Goal: Task Accomplishment & Management: Manage account settings

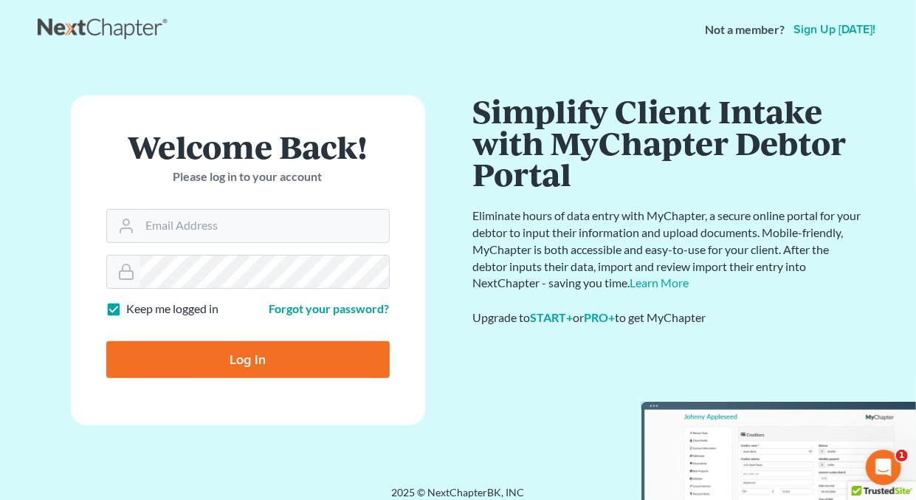
click at [127, 309] on label "Keep me logged in" at bounding box center [173, 308] width 92 height 17
click at [133, 309] on input "Keep me logged in" at bounding box center [138, 305] width 10 height 10
checkbox input "false"
click at [167, 227] on input "Email Address" at bounding box center [264, 226] width 249 height 32
type input "[EMAIL_ADDRESS][DOMAIN_NAME]"
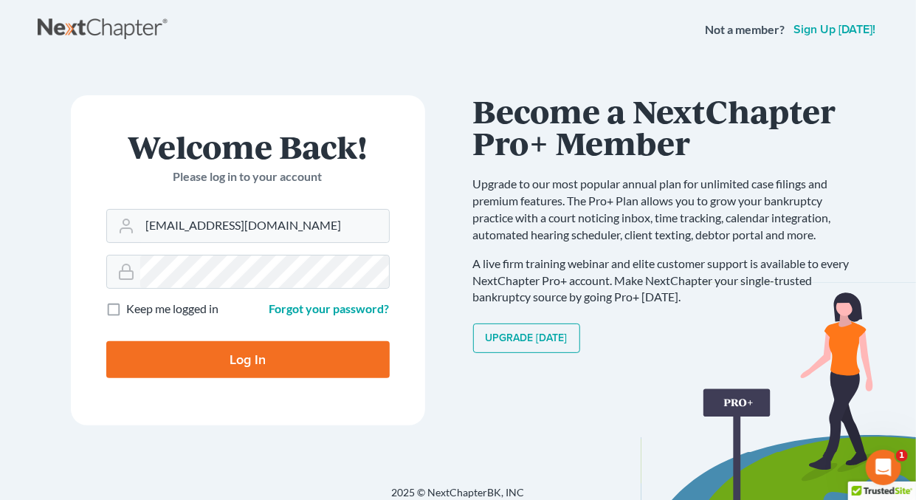
click at [234, 357] on input "Log In" at bounding box center [247, 359] width 283 height 37
type input "Thinking..."
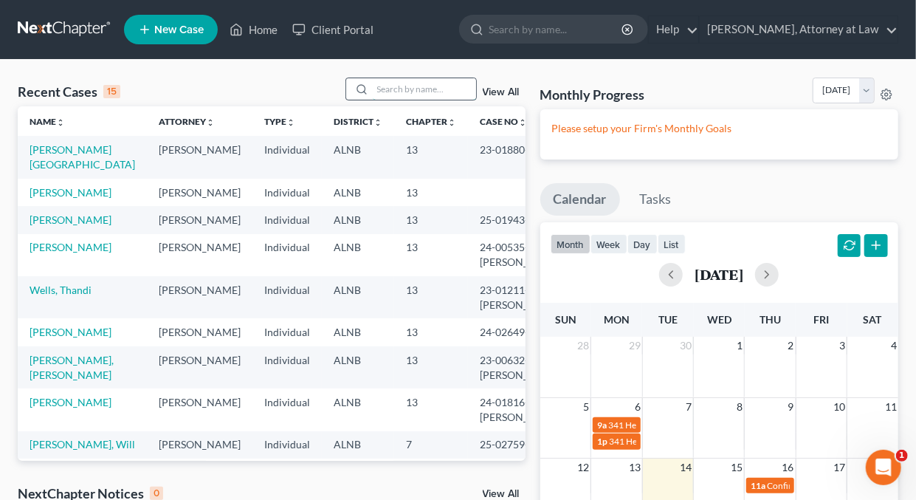
click at [433, 88] on input "search" at bounding box center [424, 88] width 103 height 21
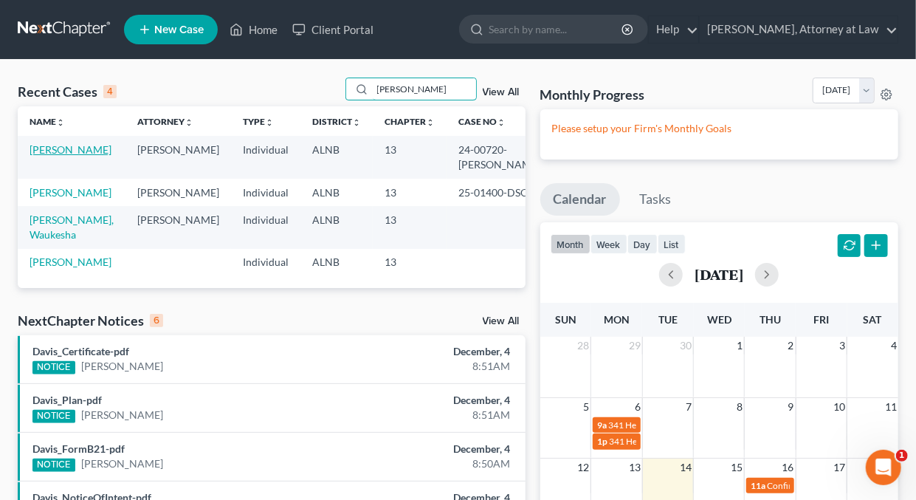
type input "Blevins"
click at [69, 148] on link "[PERSON_NAME]" at bounding box center [71, 149] width 82 height 13
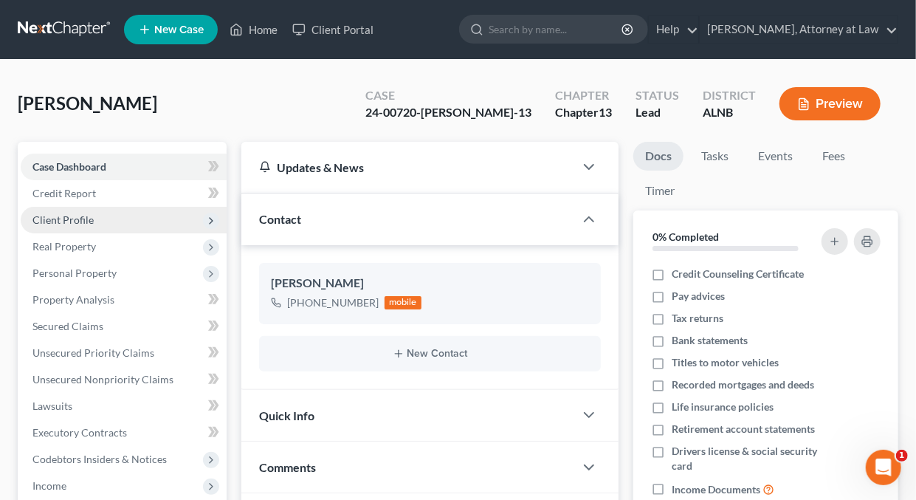
click at [62, 222] on span "Client Profile" at bounding box center [62, 219] width 61 height 13
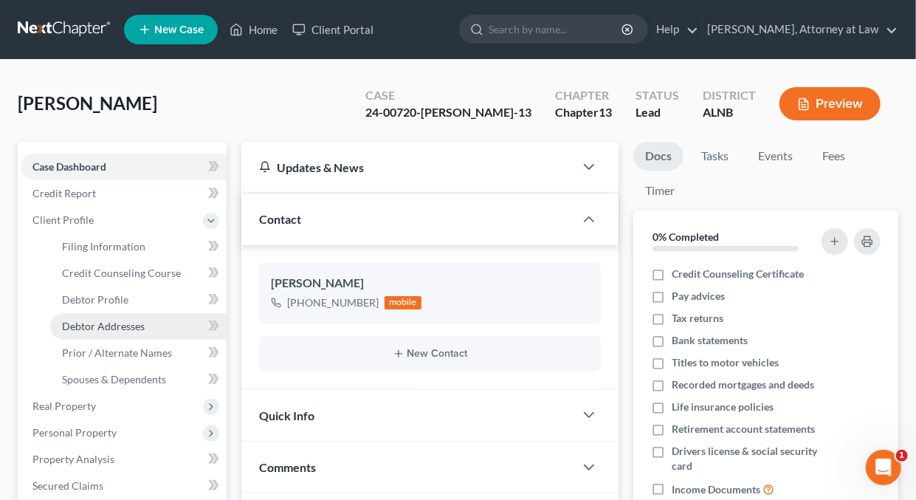
click at [117, 324] on span "Debtor Addresses" at bounding box center [103, 326] width 83 height 13
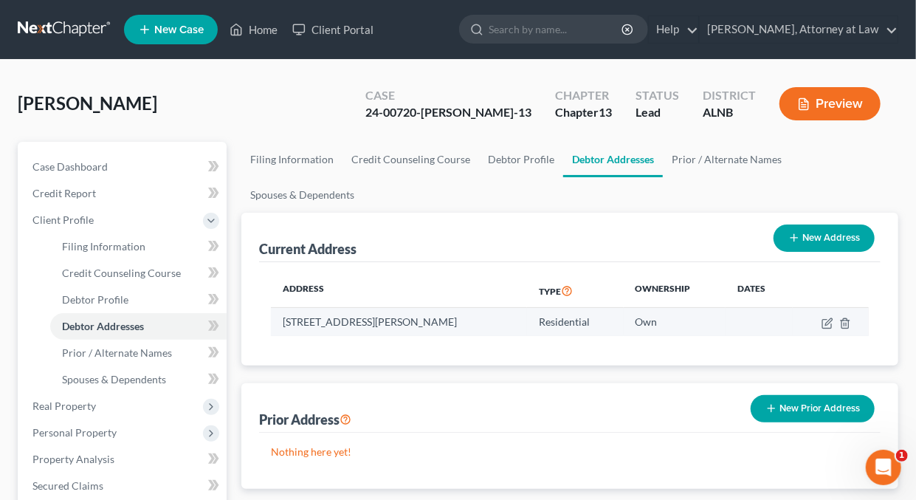
click at [292, 329] on td "804 WJ Pratt Street, Birmingham, AL 35224" at bounding box center [399, 322] width 256 height 28
drag, startPoint x: 283, startPoint y: 317, endPoint x: 482, endPoint y: 328, distance: 198.9
click at [482, 328] on td "804 WJ Pratt Street, Birmingham, AL 35224" at bounding box center [399, 322] width 256 height 28
copy td "804 WJ Pratt Street, Birmingham, AL 35224"
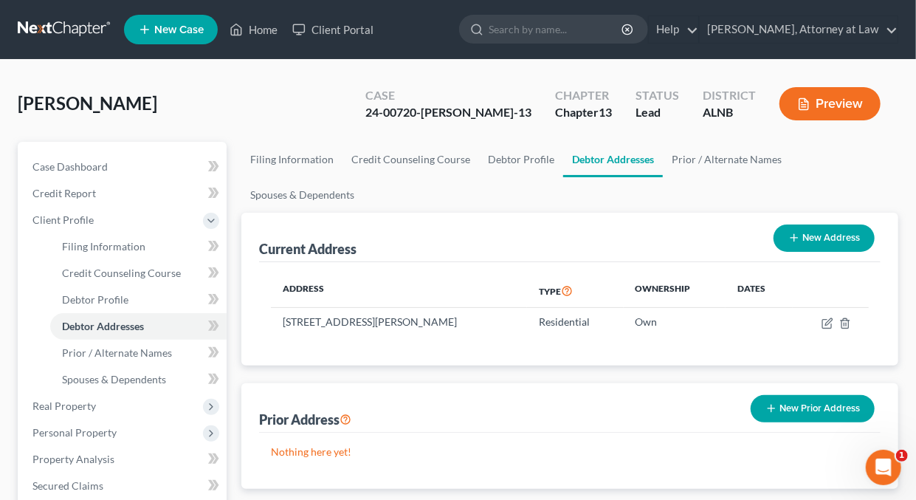
click at [478, 258] on div "Current Address New Address" at bounding box center [570, 237] width 622 height 49
click at [889, 30] on link "Daisy M. Holder, Attorney at Law" at bounding box center [799, 29] width 198 height 27
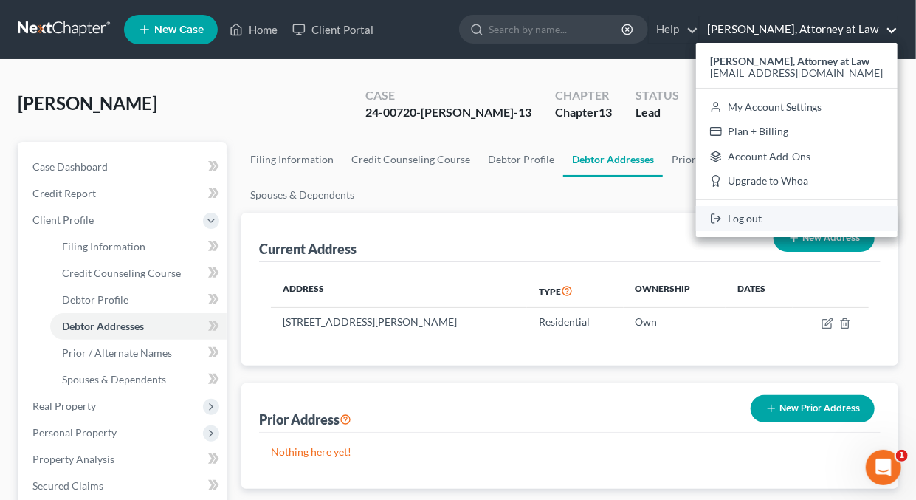
click at [780, 218] on link "Log out" at bounding box center [797, 218] width 202 height 25
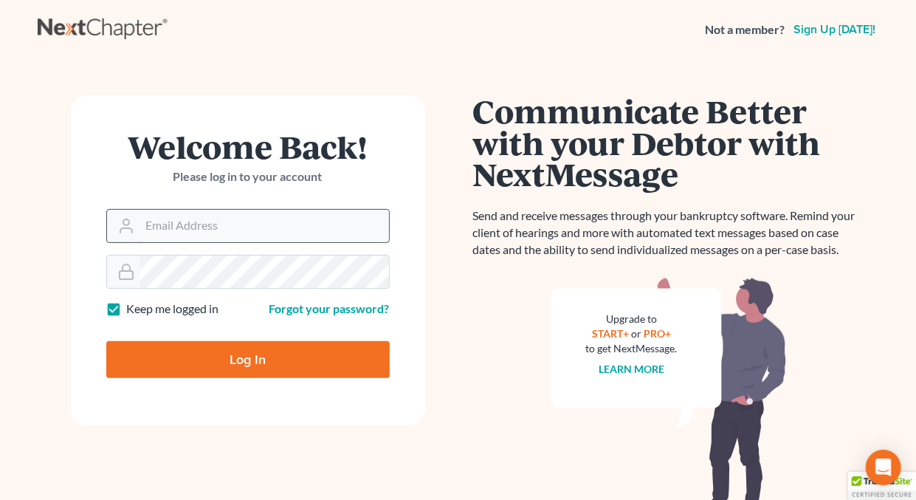
click at [189, 228] on input "Email Address" at bounding box center [264, 226] width 249 height 32
type input "holderesq_jh@bellsouth.net"
click at [127, 303] on label "Keep me logged in" at bounding box center [173, 308] width 92 height 17
click at [133, 303] on input "Keep me logged in" at bounding box center [138, 305] width 10 height 10
checkbox input "false"
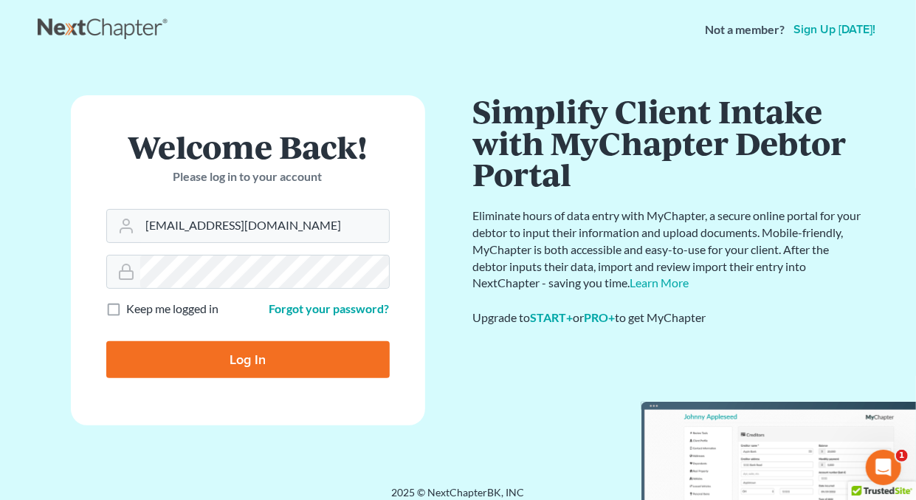
click at [244, 357] on input "Log In" at bounding box center [247, 359] width 283 height 37
type input "Thinking..."
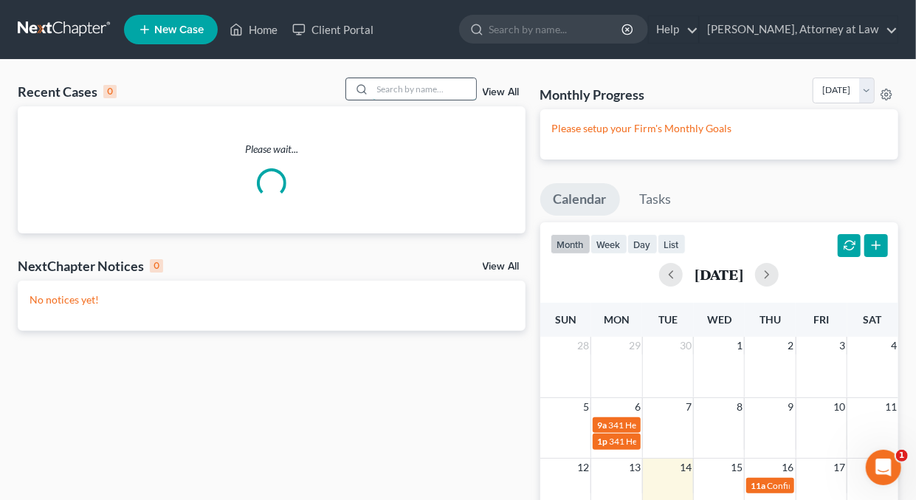
click at [400, 90] on input "search" at bounding box center [424, 88] width 103 height 21
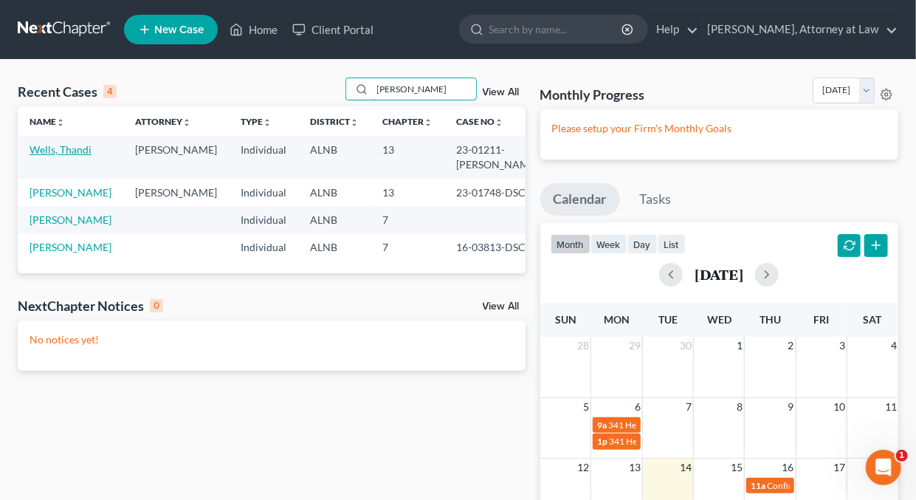
type input "Wells"
drag, startPoint x: 57, startPoint y: 149, endPoint x: 65, endPoint y: 160, distance: 13.7
click at [58, 149] on link "Wells, Thandi" at bounding box center [61, 149] width 62 height 13
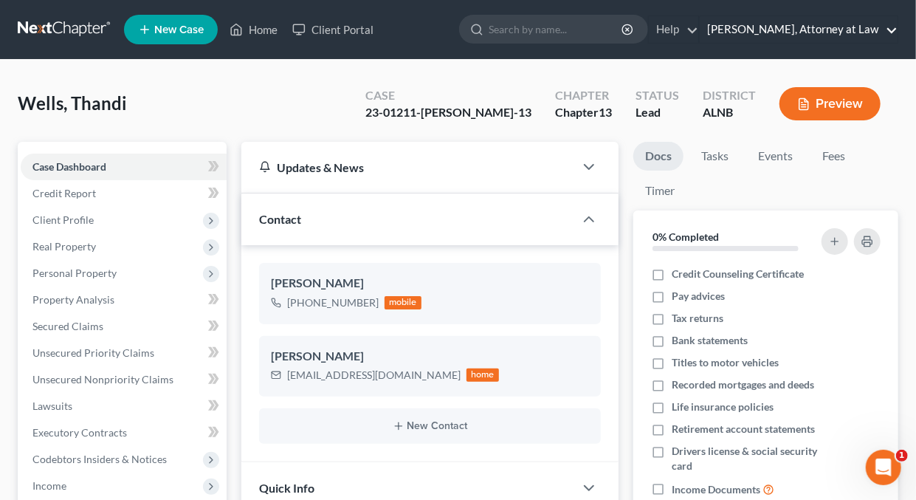
click at [887, 27] on link "Daisy M. Holder, Attorney at Law" at bounding box center [799, 29] width 198 height 27
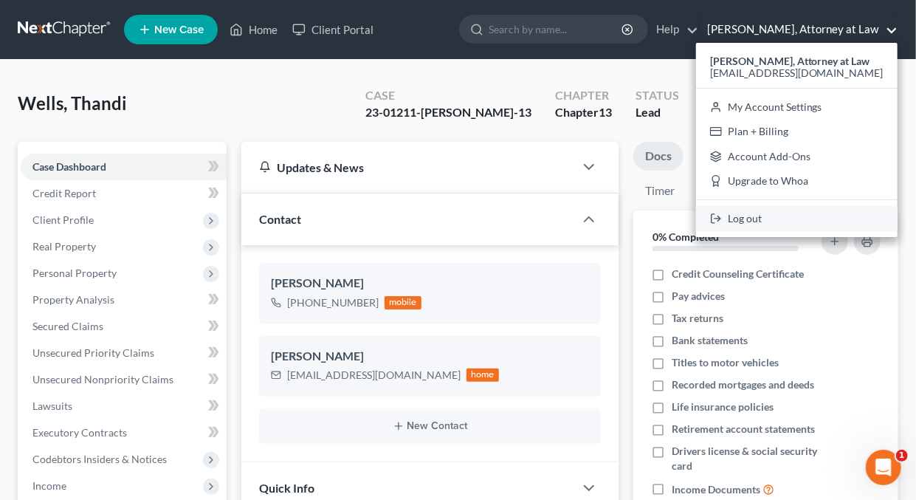
click at [766, 218] on link "Log out" at bounding box center [797, 218] width 202 height 25
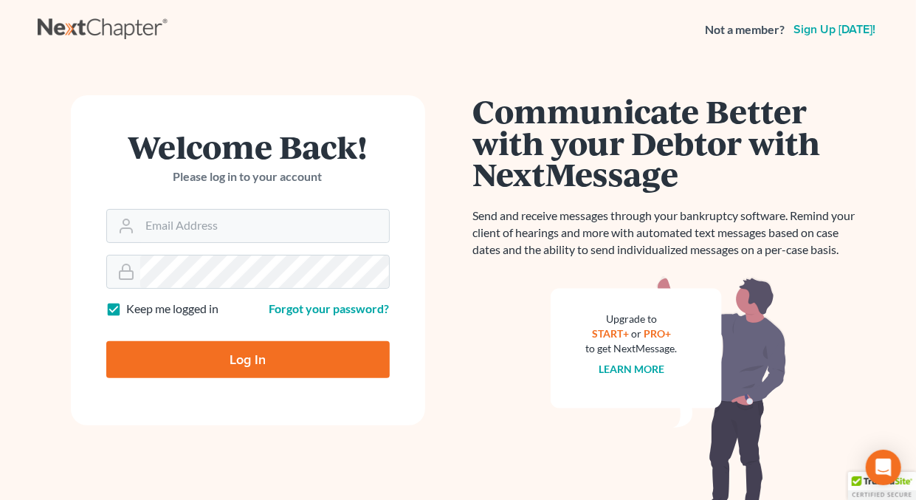
click at [127, 309] on label "Keep me logged in" at bounding box center [173, 308] width 92 height 17
click at [133, 309] on input "Keep me logged in" at bounding box center [138, 305] width 10 height 10
checkbox input "false"
click at [181, 224] on input "Email Address" at bounding box center [264, 226] width 249 height 32
type input "[EMAIL_ADDRESS][DOMAIN_NAME]"
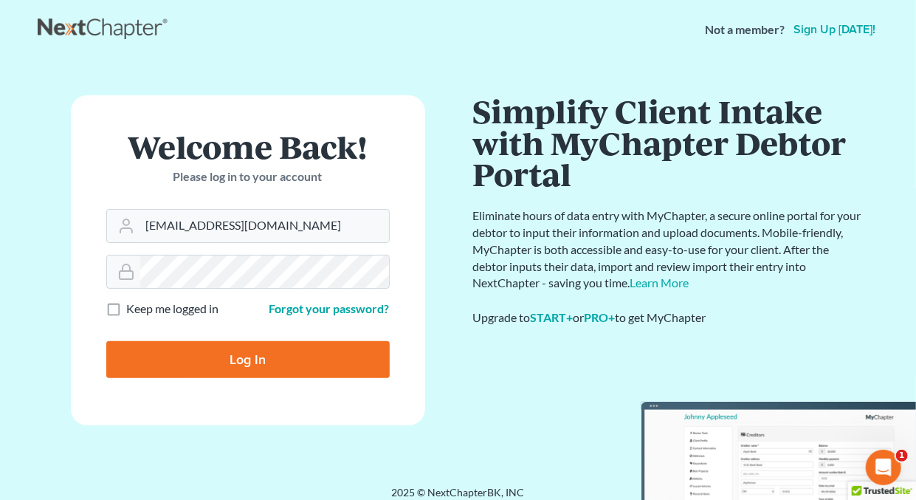
click at [250, 356] on input "Log In" at bounding box center [247, 359] width 283 height 37
type input "Thinking..."
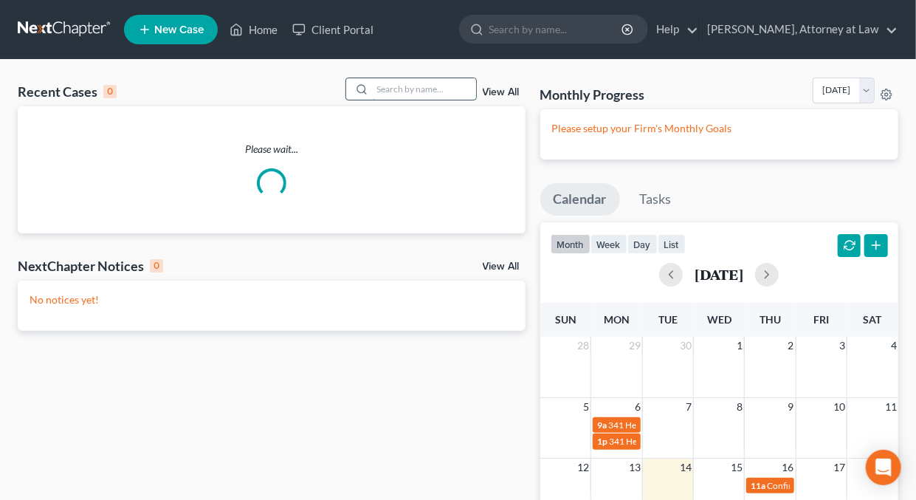
click at [404, 90] on input "search" at bounding box center [424, 88] width 103 height 21
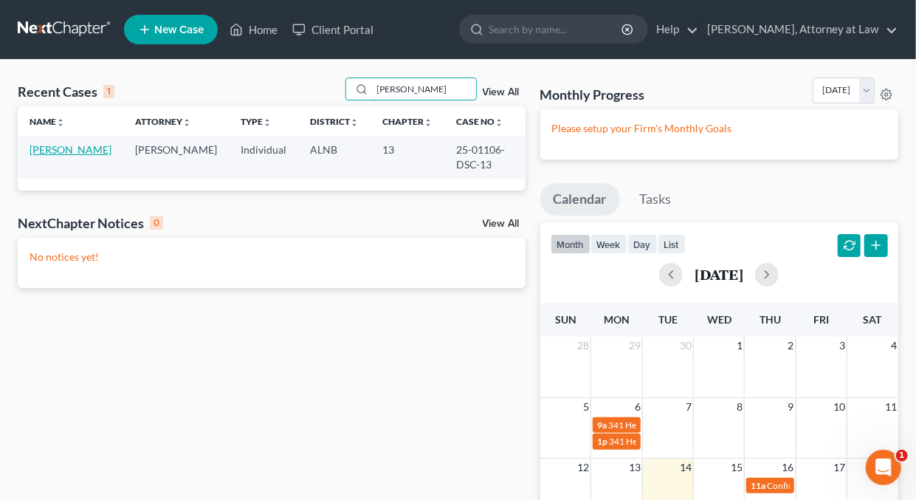
type input "Threatt"
click at [74, 151] on link "Threatt, Mark" at bounding box center [71, 149] width 82 height 13
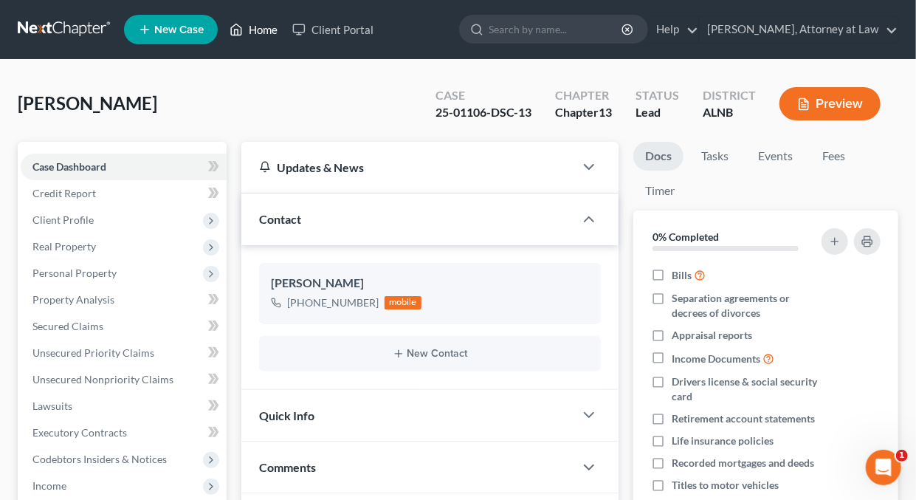
click at [266, 30] on link "Home" at bounding box center [253, 29] width 63 height 27
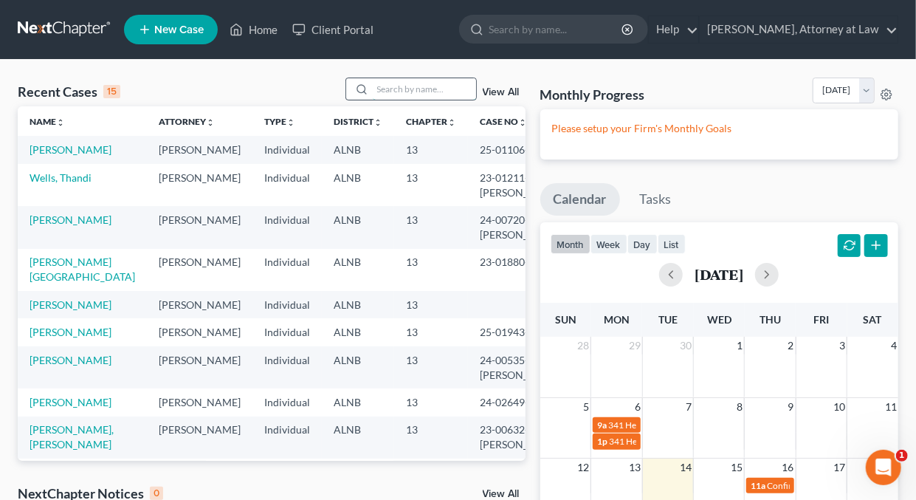
click at [404, 88] on input "search" at bounding box center [424, 88] width 103 height 21
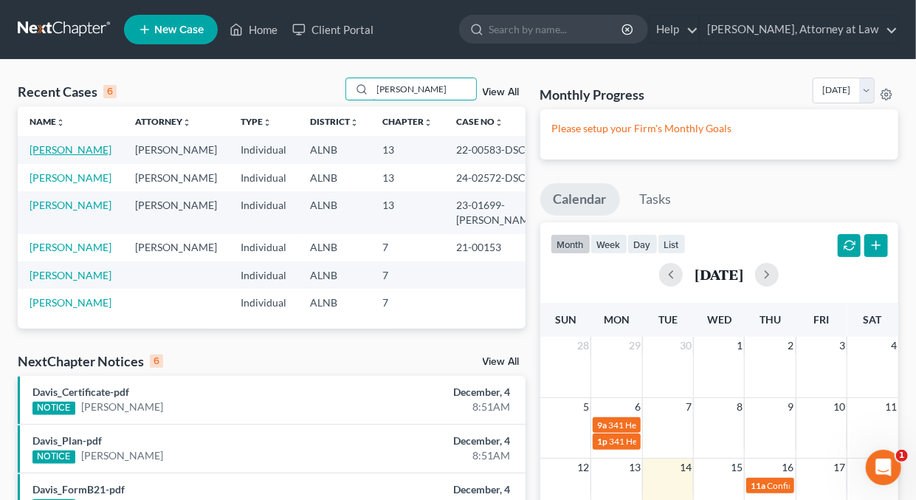
type input "Scott"
click at [66, 144] on link "Scott, Arthur" at bounding box center [71, 149] width 82 height 13
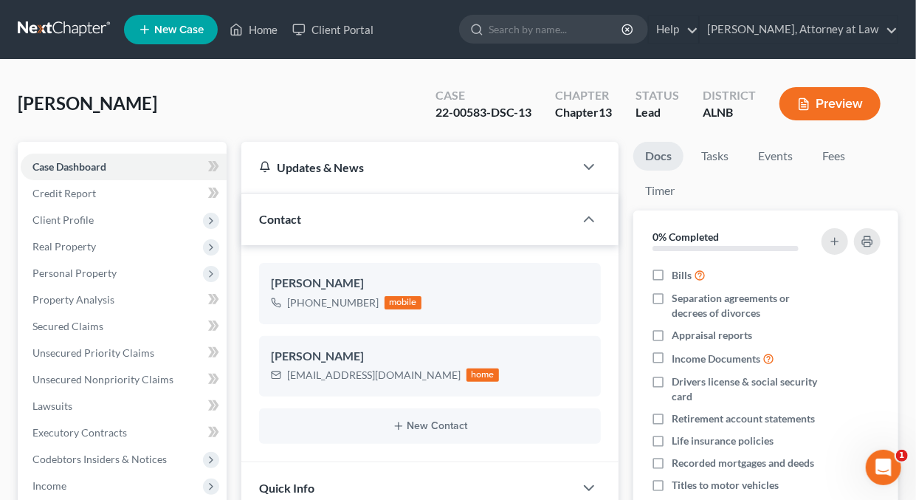
click at [850, 100] on button "Preview" at bounding box center [829, 103] width 101 height 33
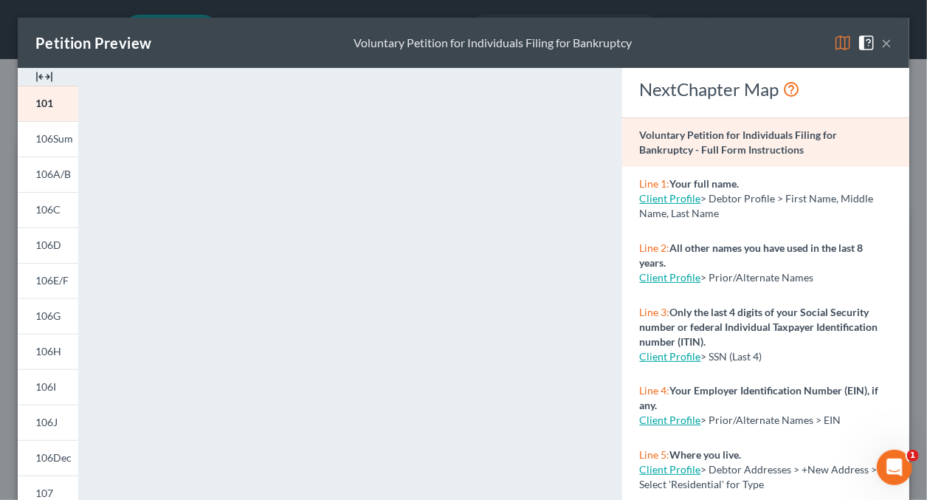
click at [834, 46] on img at bounding box center [843, 43] width 18 height 18
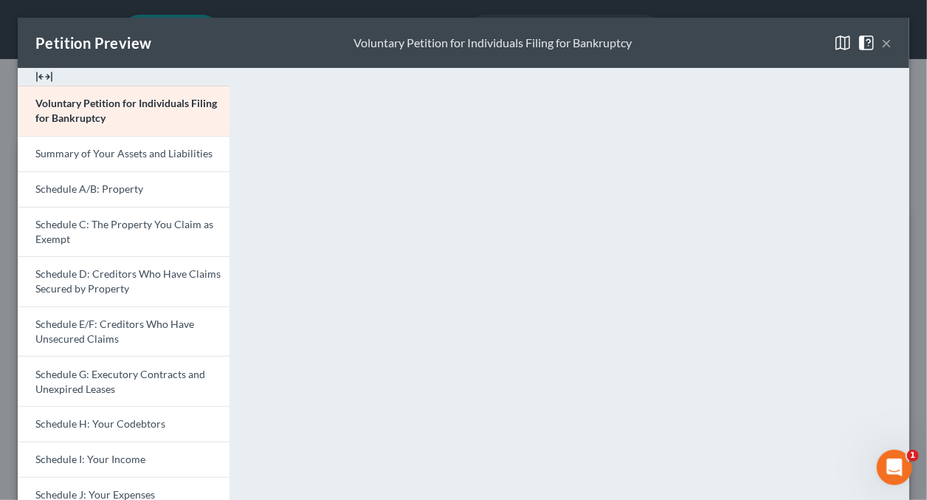
click at [881, 41] on button "×" at bounding box center [886, 43] width 10 height 18
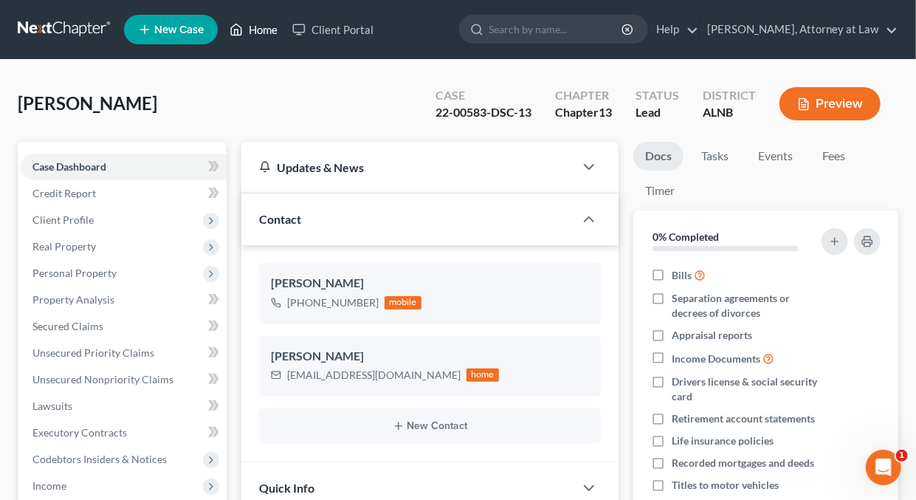
click at [265, 30] on link "Home" at bounding box center [253, 29] width 63 height 27
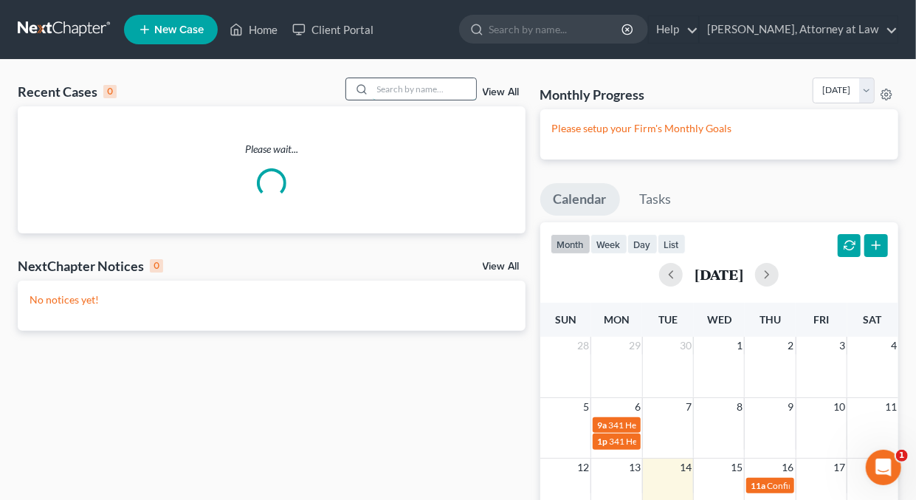
click at [460, 86] on input "search" at bounding box center [424, 88] width 103 height 21
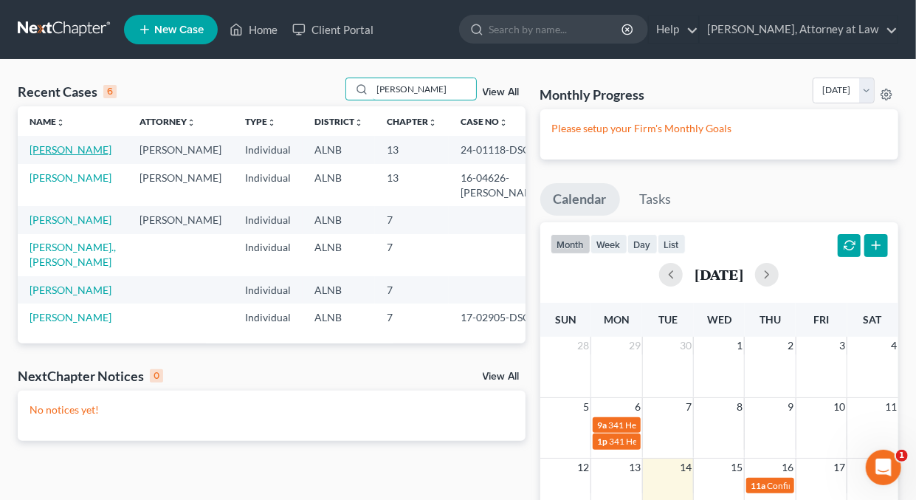
type input "Cooper"
click at [72, 148] on link "Cooper, Regina" at bounding box center [71, 149] width 82 height 13
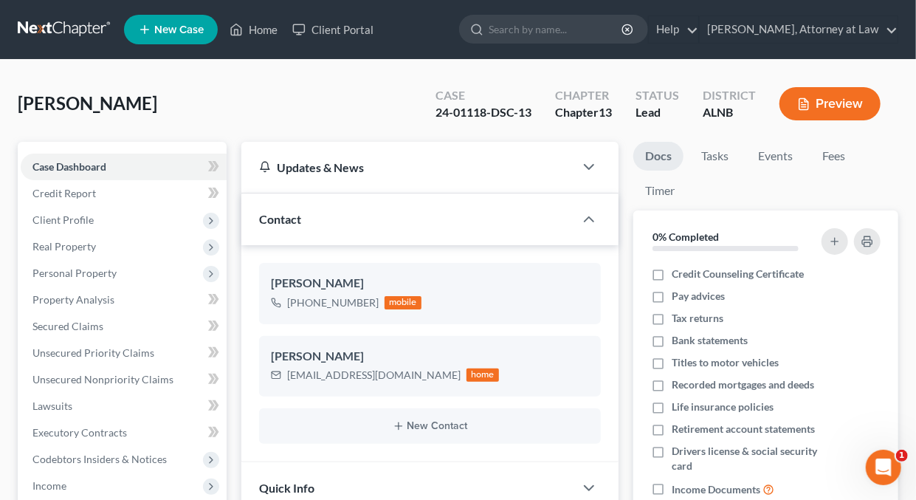
click at [847, 101] on button "Preview" at bounding box center [829, 103] width 101 height 33
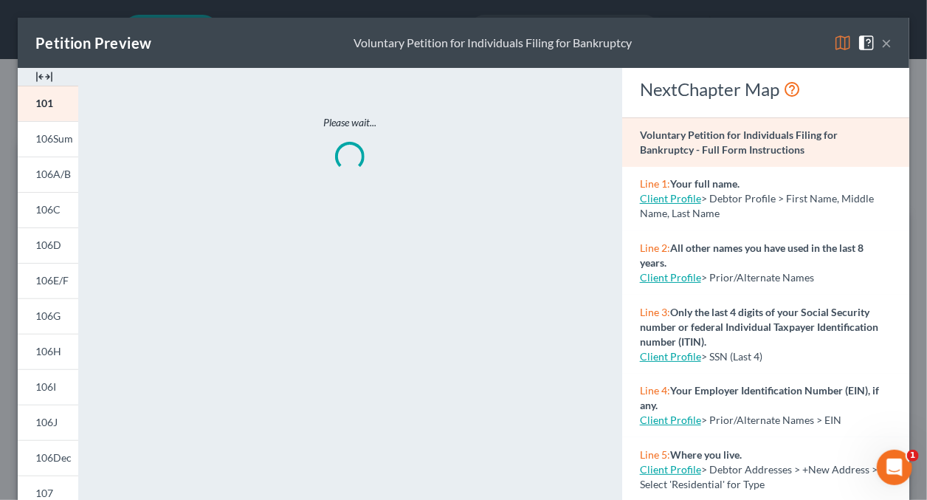
click at [834, 46] on img at bounding box center [843, 43] width 18 height 18
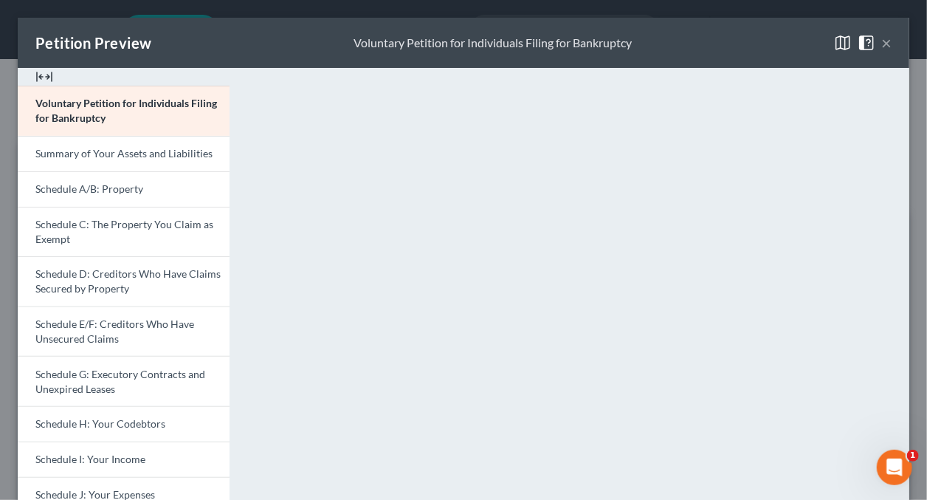
click at [881, 41] on button "×" at bounding box center [886, 43] width 10 height 18
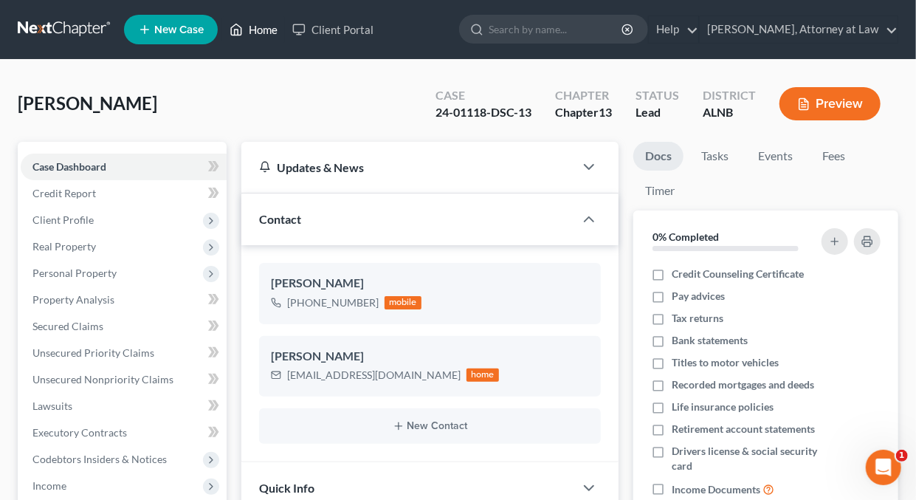
click at [269, 25] on link "Home" at bounding box center [253, 29] width 63 height 27
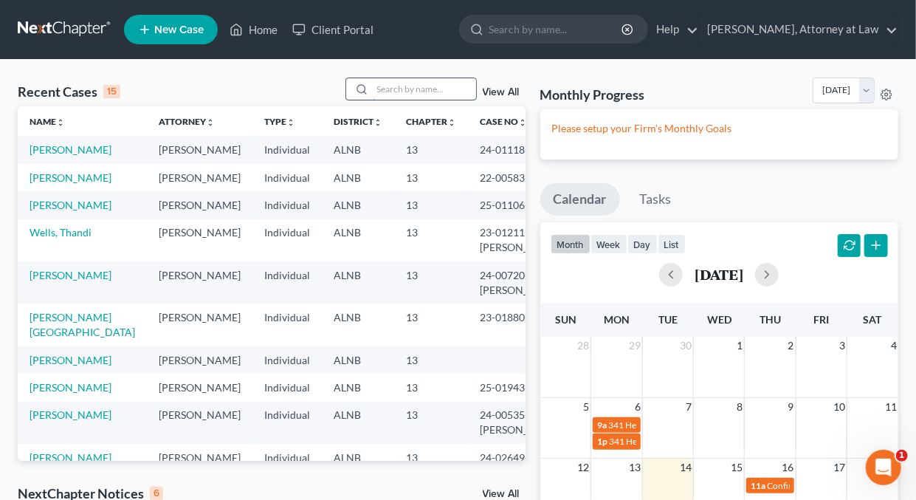
click at [405, 91] on input "search" at bounding box center [424, 88] width 103 height 21
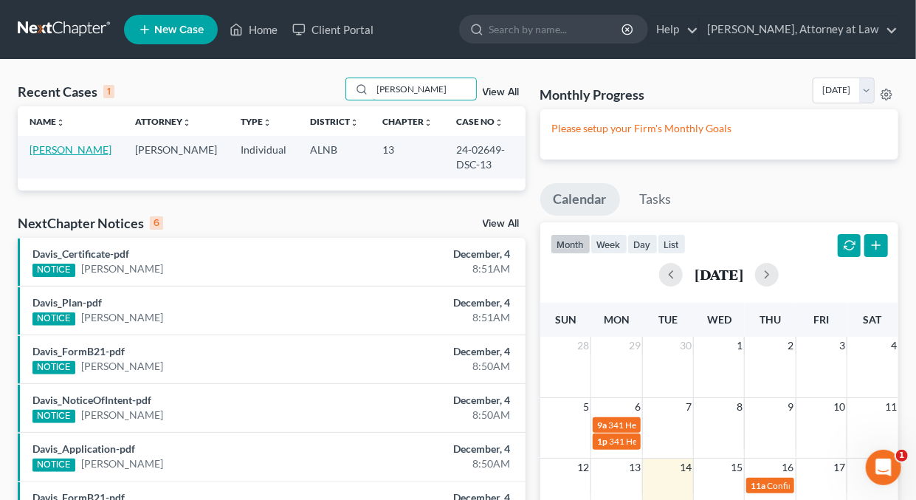
type input "April Michelle"
click at [72, 148] on link "Jones, April" at bounding box center [71, 149] width 82 height 13
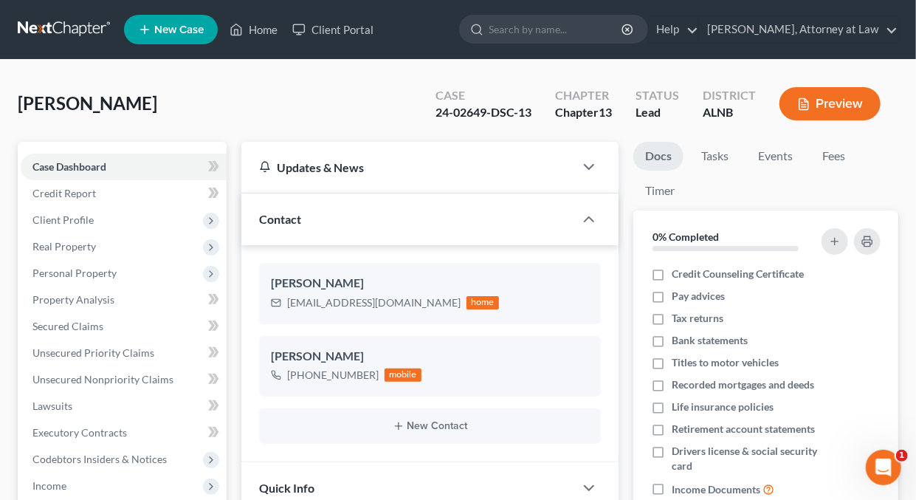
click at [824, 104] on button "Preview" at bounding box center [829, 103] width 101 height 33
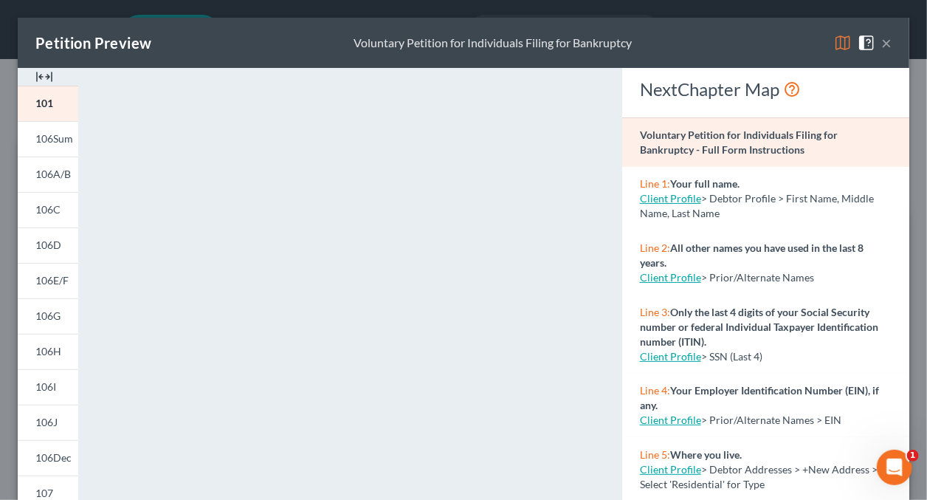
drag, startPoint x: 827, startPoint y: 46, endPoint x: 833, endPoint y: 55, distance: 10.3
click at [834, 46] on img at bounding box center [843, 43] width 18 height 18
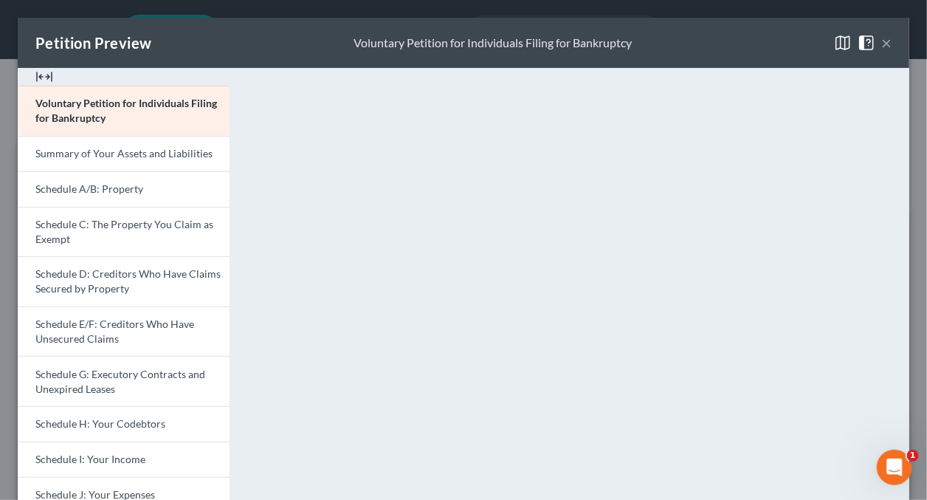
click at [881, 44] on button "×" at bounding box center [886, 43] width 10 height 18
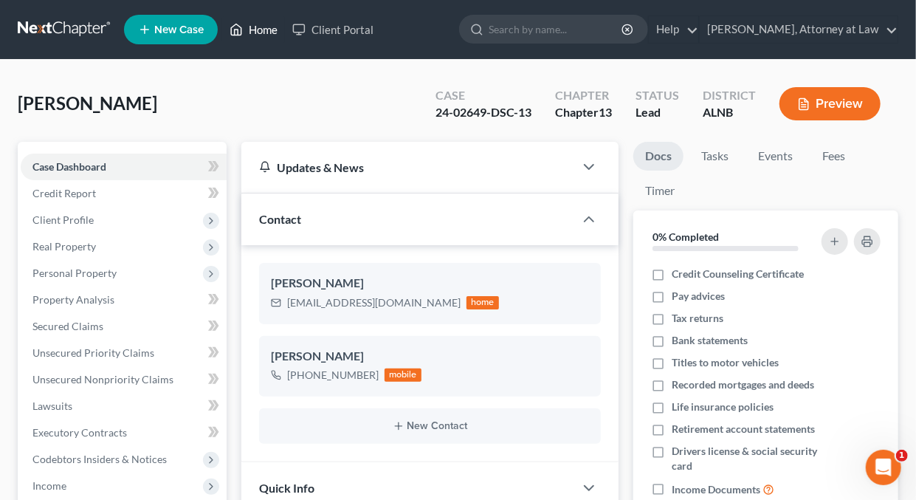
click at [261, 30] on link "Home" at bounding box center [253, 29] width 63 height 27
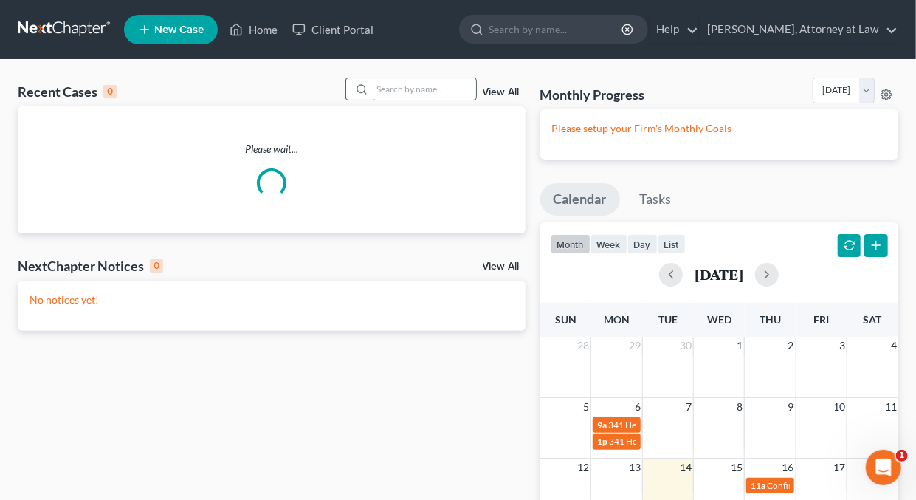
click at [430, 86] on input "search" at bounding box center [424, 88] width 103 height 21
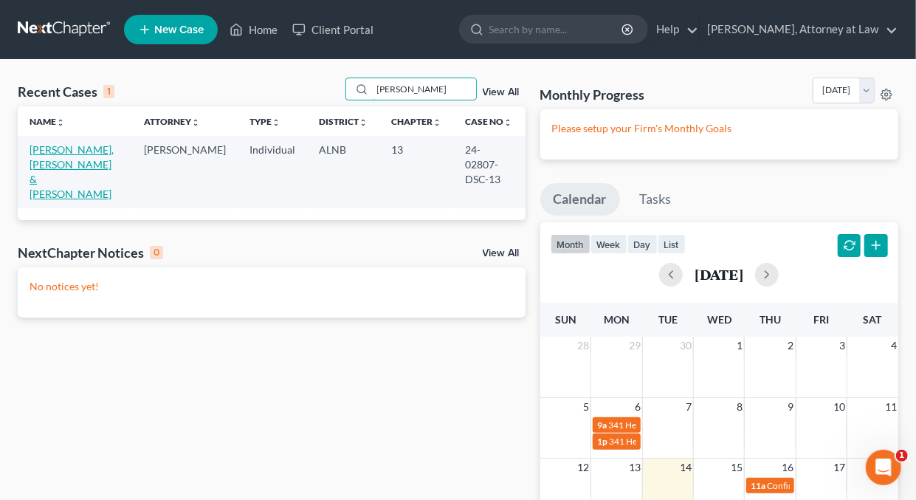
type input "Javare"
click at [91, 143] on link "Collins, Javarez & Stephanie" at bounding box center [72, 171] width 84 height 57
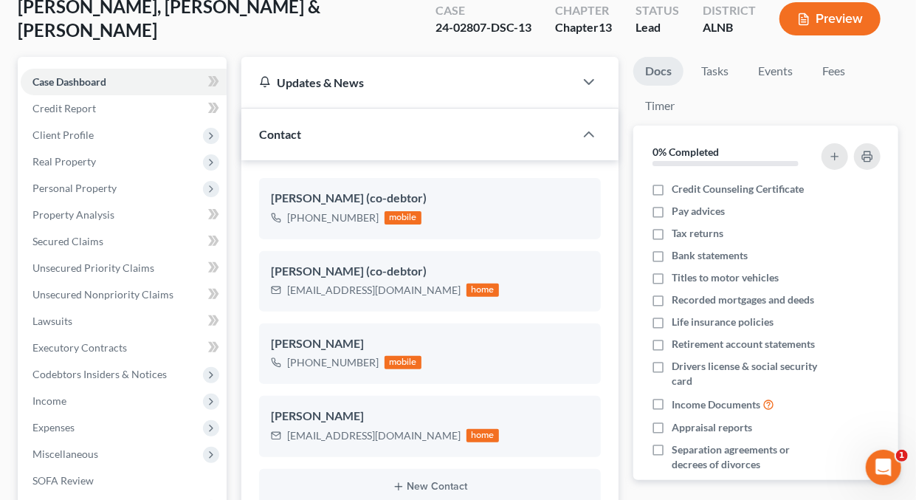
scroll to position [84, 0]
click at [841, 19] on button "Preview" at bounding box center [829, 19] width 101 height 33
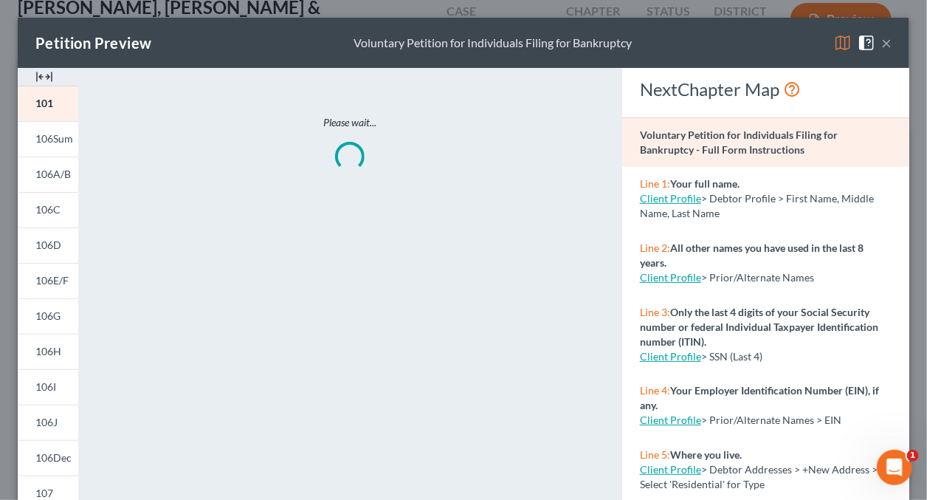
click at [834, 44] on img at bounding box center [843, 43] width 18 height 18
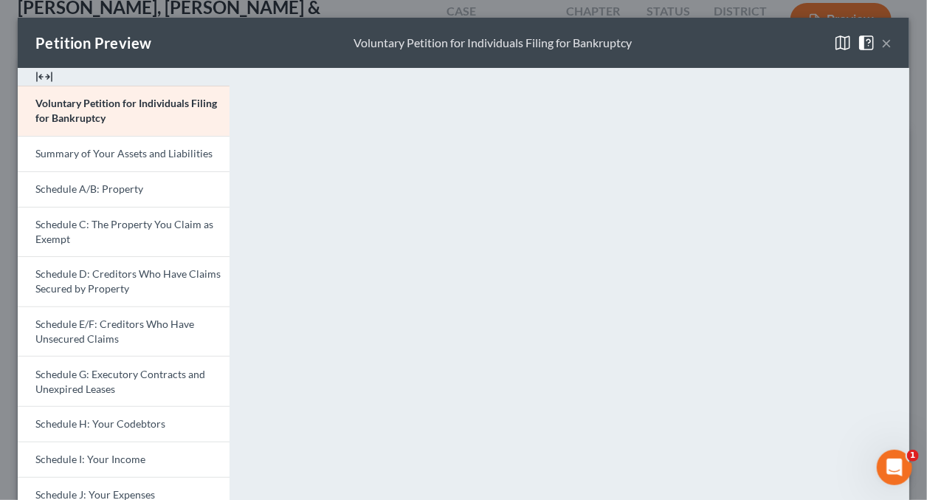
click at [881, 39] on button "×" at bounding box center [886, 43] width 10 height 18
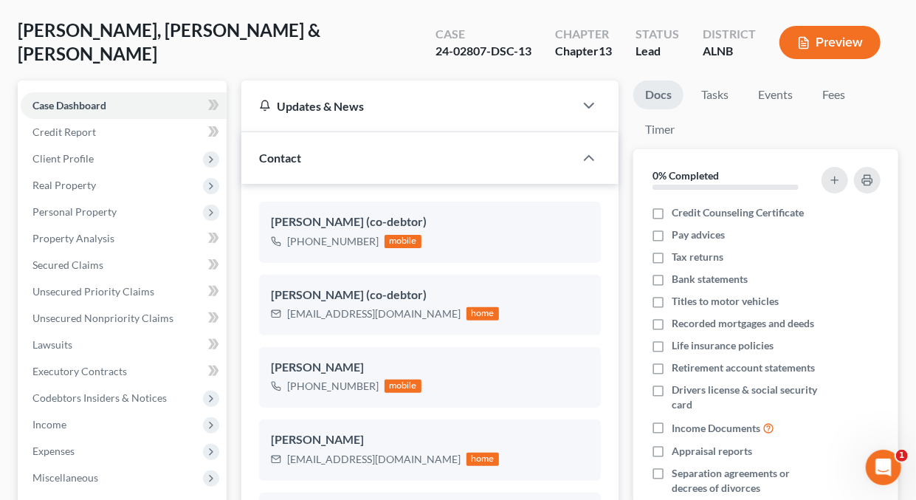
scroll to position [0, 0]
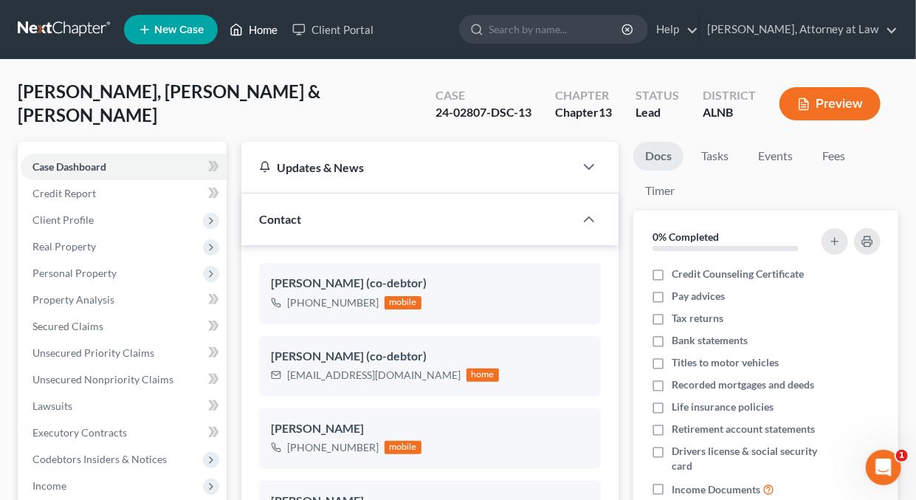
click at [261, 27] on link "Home" at bounding box center [253, 29] width 63 height 27
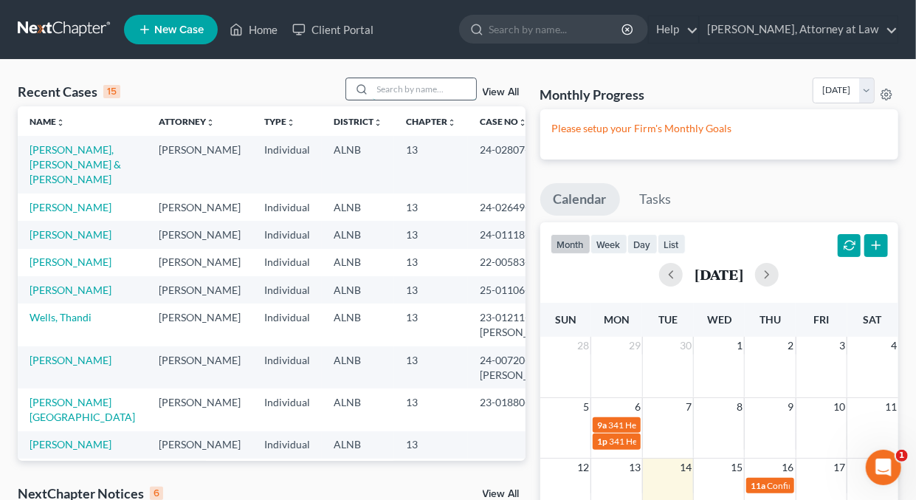
click at [414, 83] on input "search" at bounding box center [424, 88] width 103 height 21
type input "S"
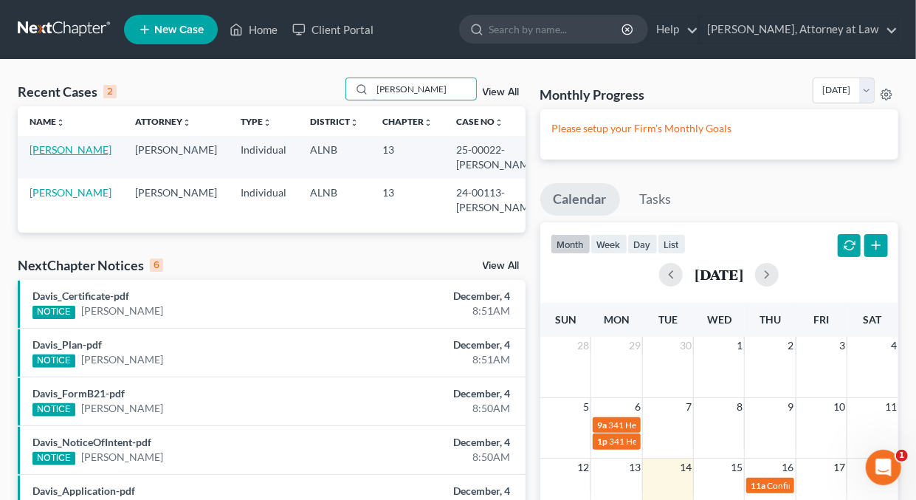
type input "Simmons"
click at [59, 154] on link "Simmons, Andrea" at bounding box center [71, 149] width 82 height 13
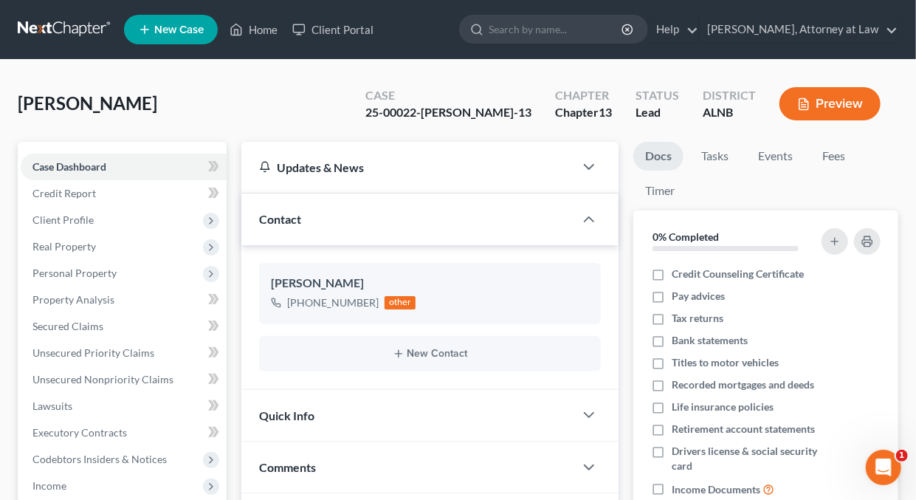
click at [847, 97] on button "Preview" at bounding box center [829, 103] width 101 height 33
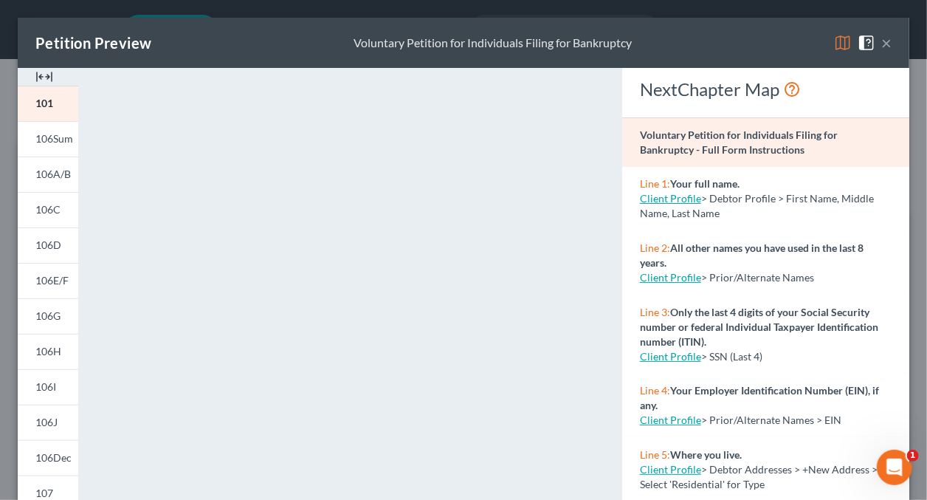
click at [834, 45] on img at bounding box center [843, 43] width 18 height 18
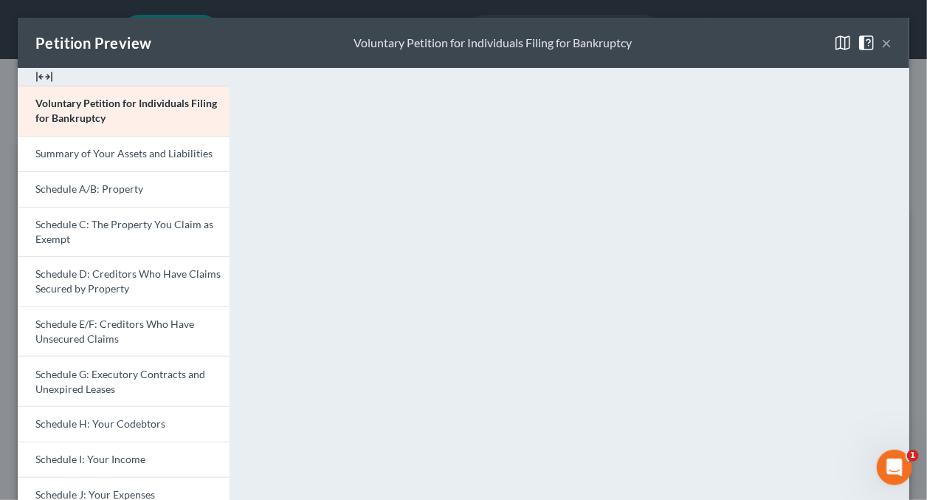
click at [881, 42] on button "×" at bounding box center [886, 43] width 10 height 18
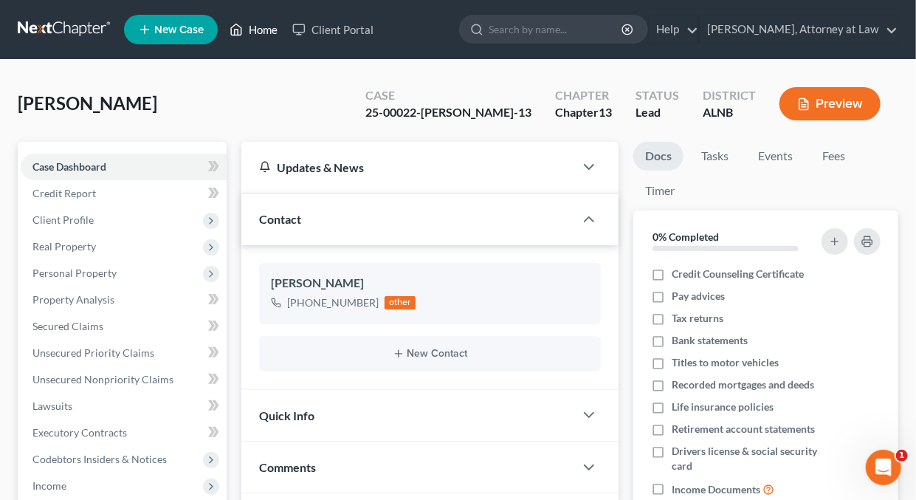
click at [253, 31] on link "Home" at bounding box center [253, 29] width 63 height 27
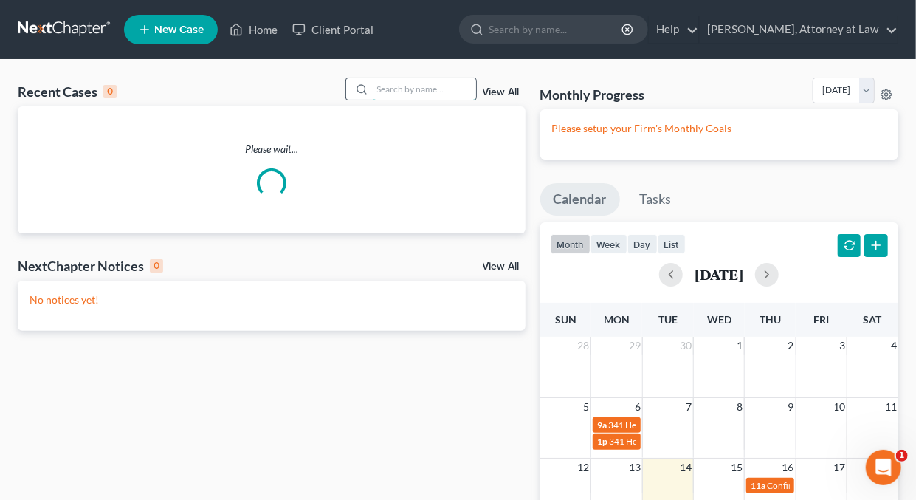
click at [449, 86] on input "search" at bounding box center [424, 88] width 103 height 21
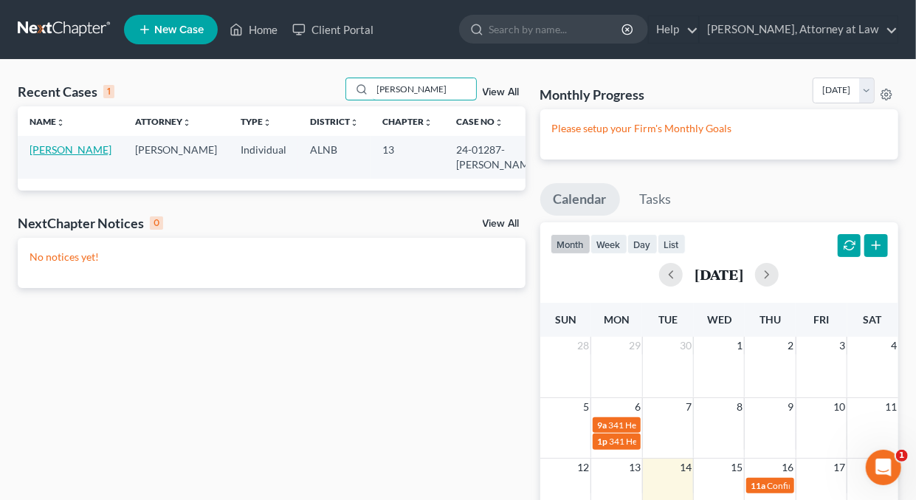
type input "Patton"
click at [82, 152] on link "Patton, Deric" at bounding box center [71, 149] width 82 height 13
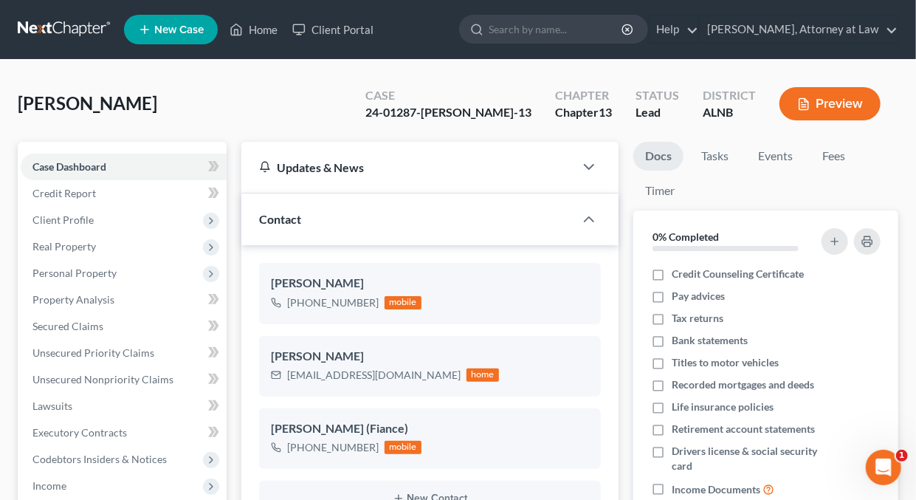
click at [850, 102] on button "Preview" at bounding box center [829, 103] width 101 height 33
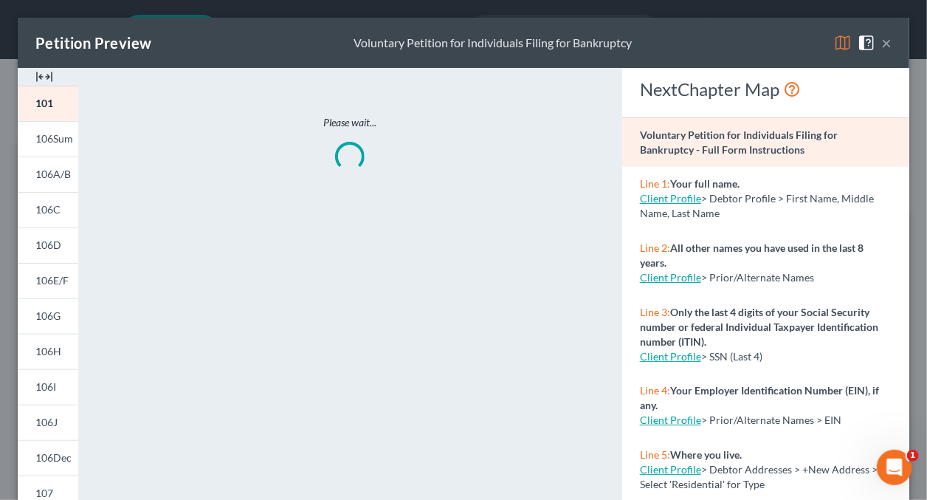
click at [834, 47] on img at bounding box center [843, 43] width 18 height 18
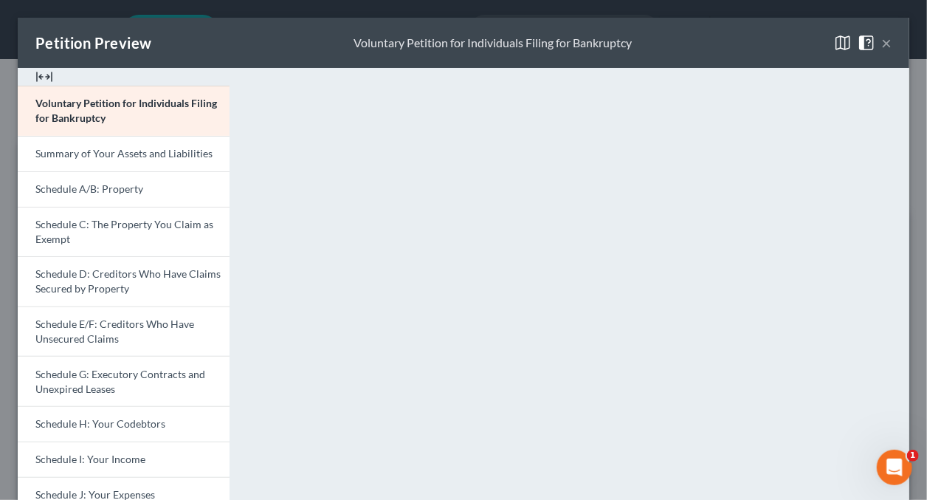
click at [881, 47] on button "×" at bounding box center [886, 43] width 10 height 18
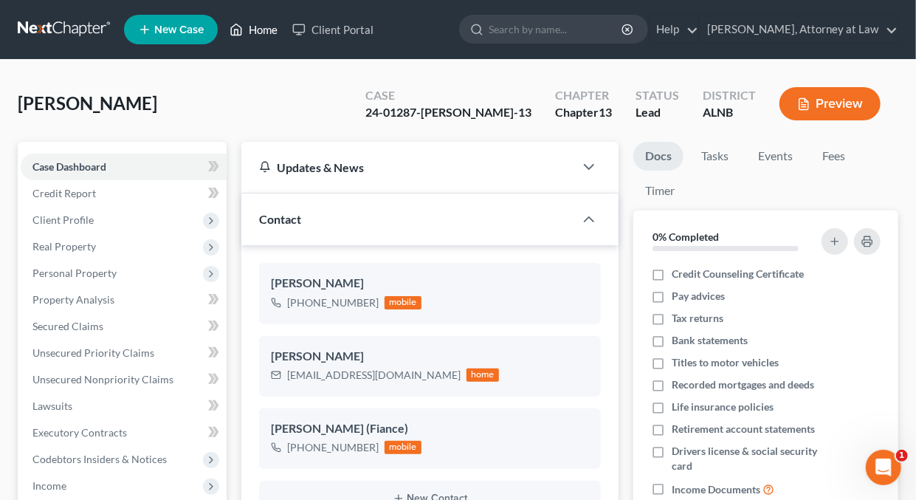
click at [269, 30] on link "Home" at bounding box center [253, 29] width 63 height 27
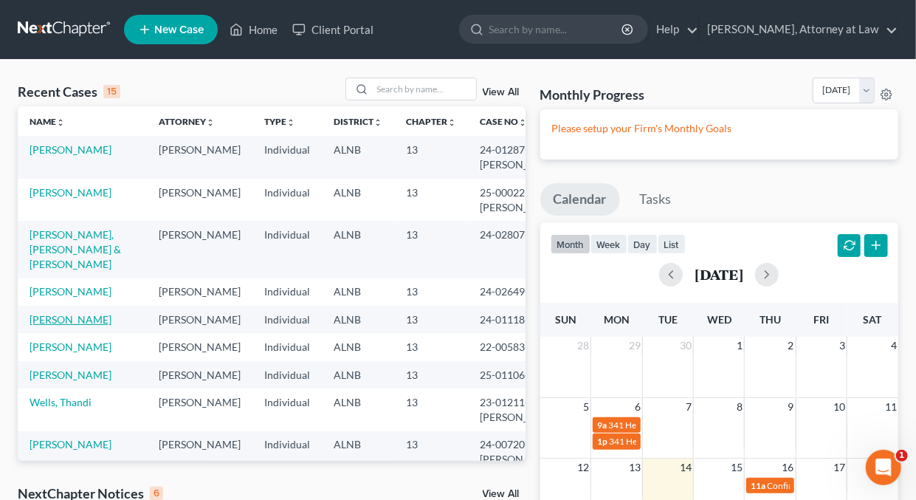
click at [75, 321] on link "Cooper, Regina" at bounding box center [71, 319] width 82 height 13
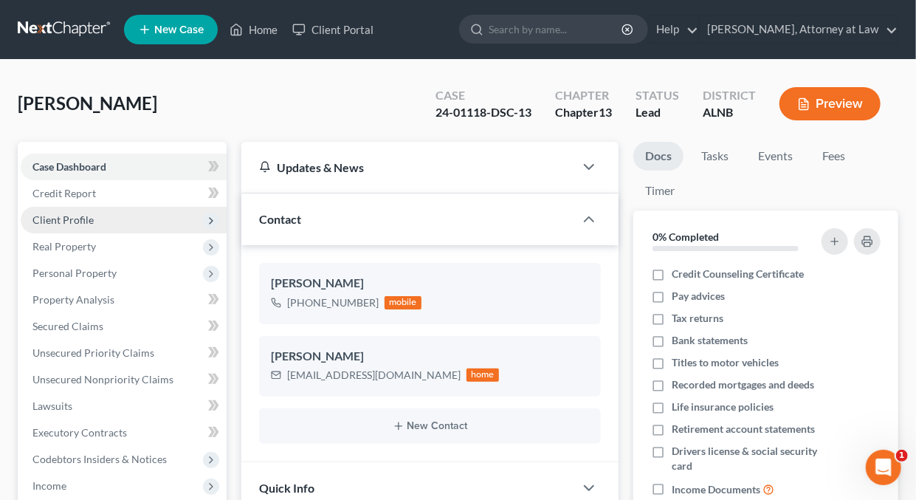
click at [63, 220] on span "Client Profile" at bounding box center [62, 219] width 61 height 13
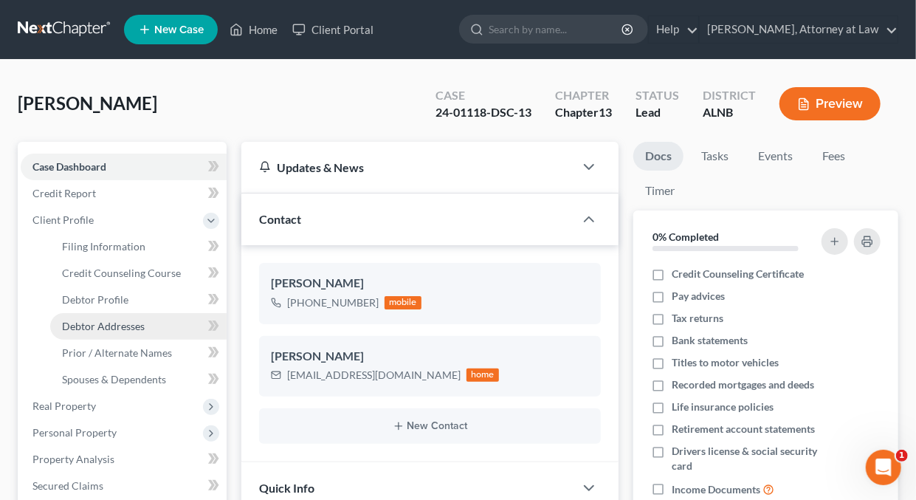
click at [117, 326] on span "Debtor Addresses" at bounding box center [103, 326] width 83 height 13
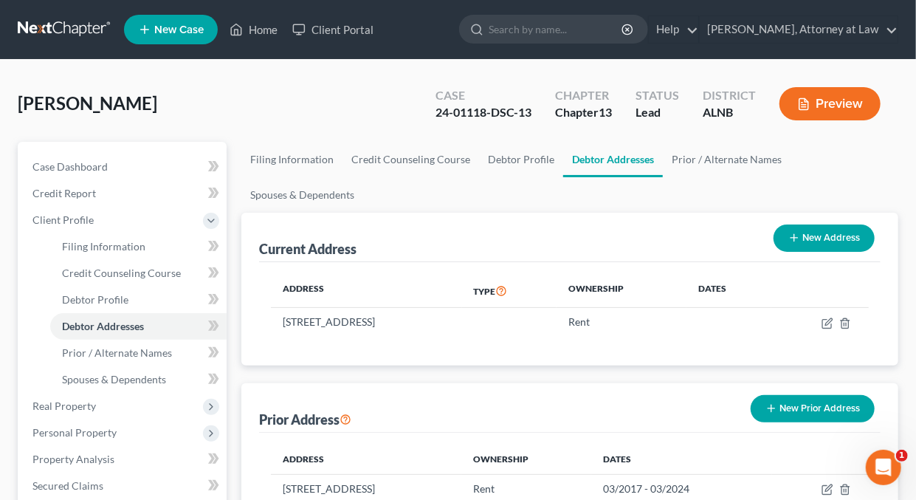
click at [850, 98] on button "Preview" at bounding box center [829, 103] width 101 height 33
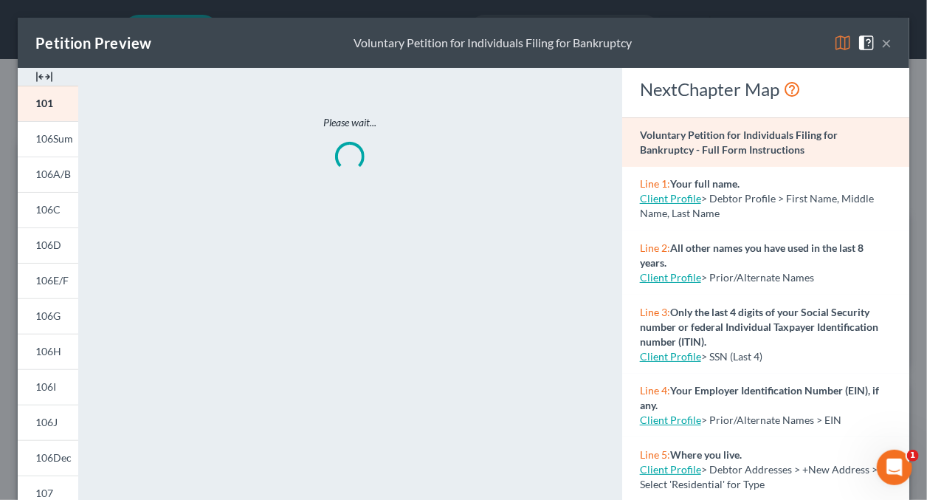
click at [834, 41] on img at bounding box center [843, 43] width 18 height 18
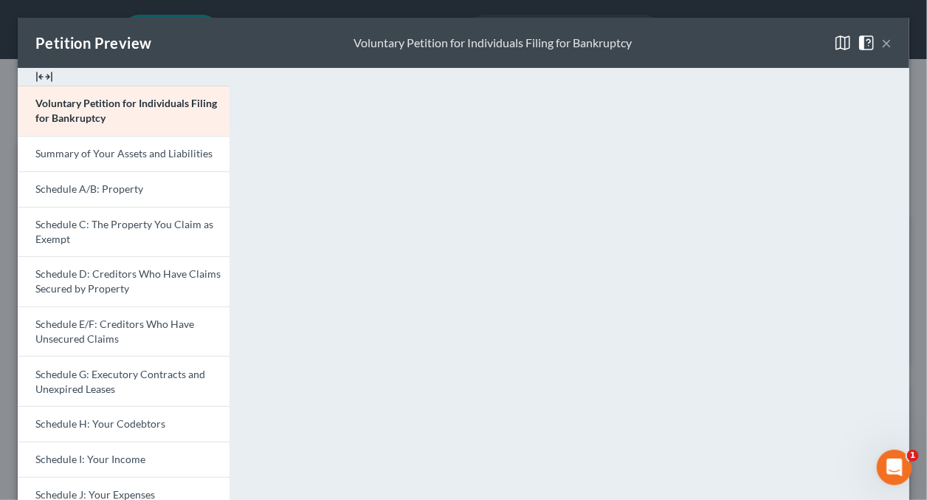
click at [881, 44] on button "×" at bounding box center [886, 43] width 10 height 18
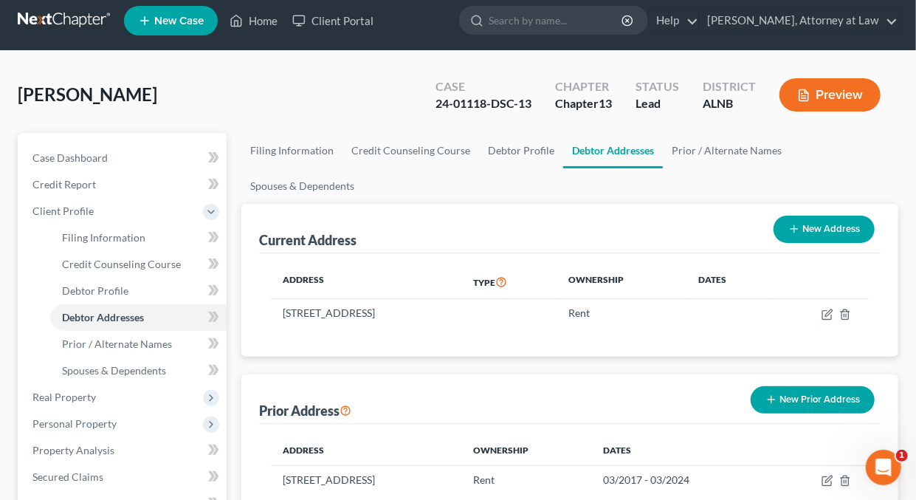
scroll to position [5, 0]
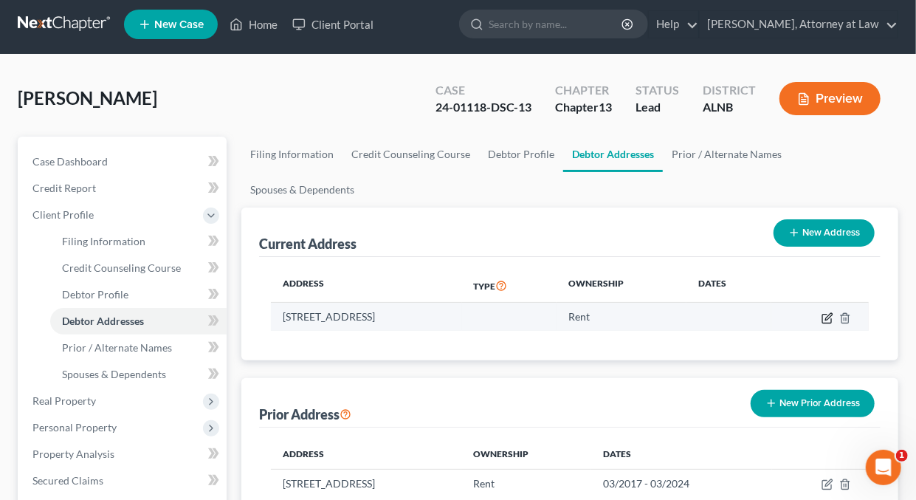
click at [827, 316] on icon "button" at bounding box center [828, 318] width 12 height 12
select select "0"
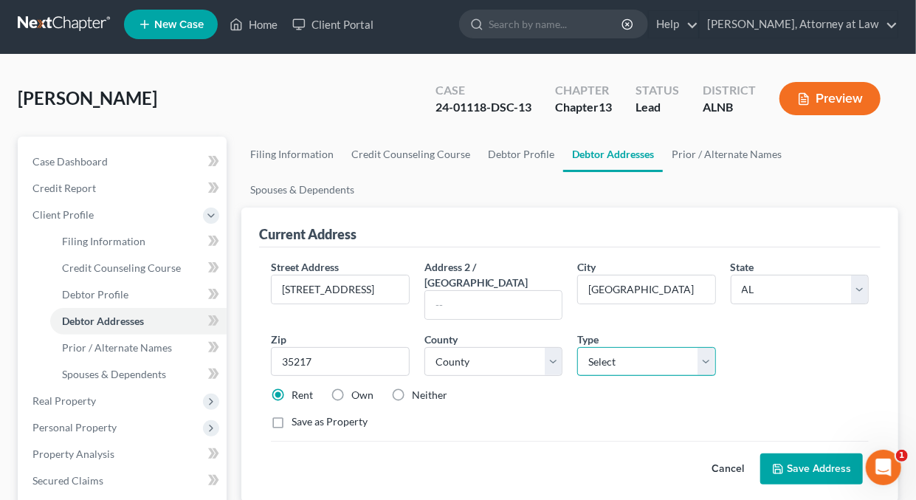
click at [707, 347] on select "Select Residential Mailing Rental Business" at bounding box center [646, 362] width 138 height 30
select select "2"
click at [577, 347] on select "Select Residential Mailing Rental Business" at bounding box center [646, 362] width 138 height 30
click at [819, 453] on button "Save Address" at bounding box center [811, 468] width 103 height 31
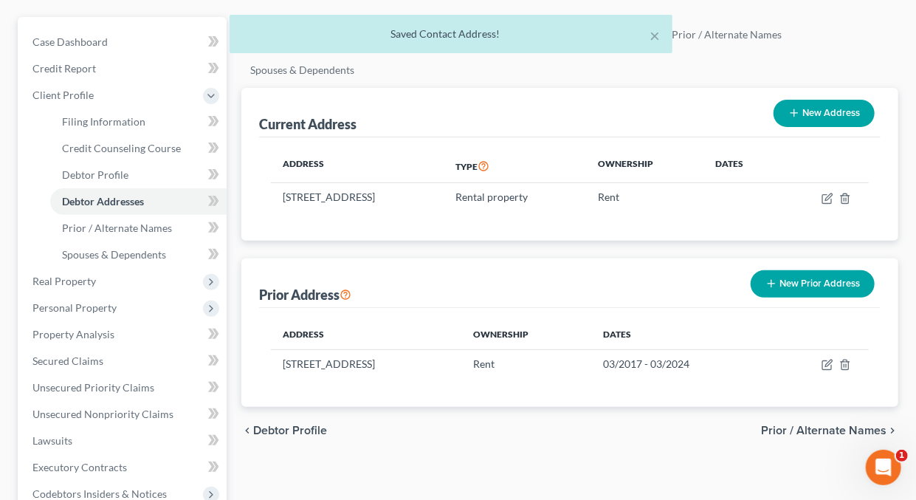
scroll to position [145, 0]
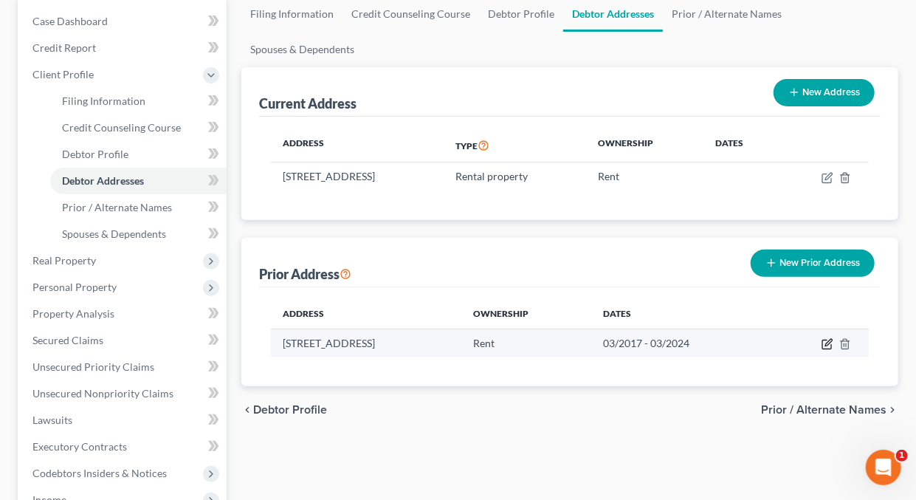
click at [828, 341] on icon "button" at bounding box center [828, 344] width 12 height 12
select select "0"
select select "36"
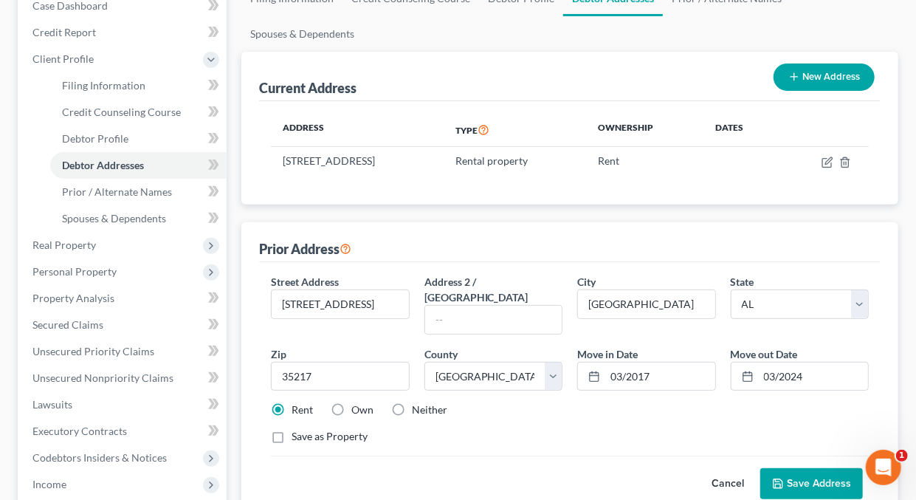
scroll to position [198, 0]
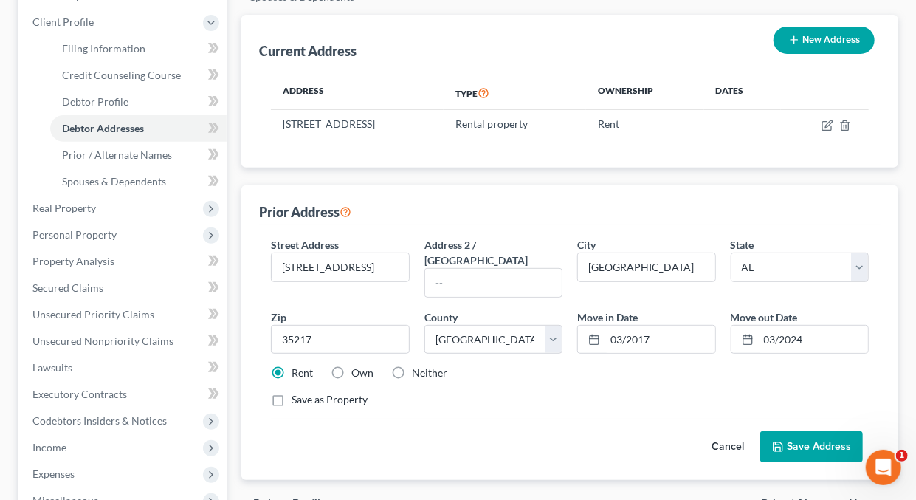
click at [820, 431] on button "Save Address" at bounding box center [811, 446] width 103 height 31
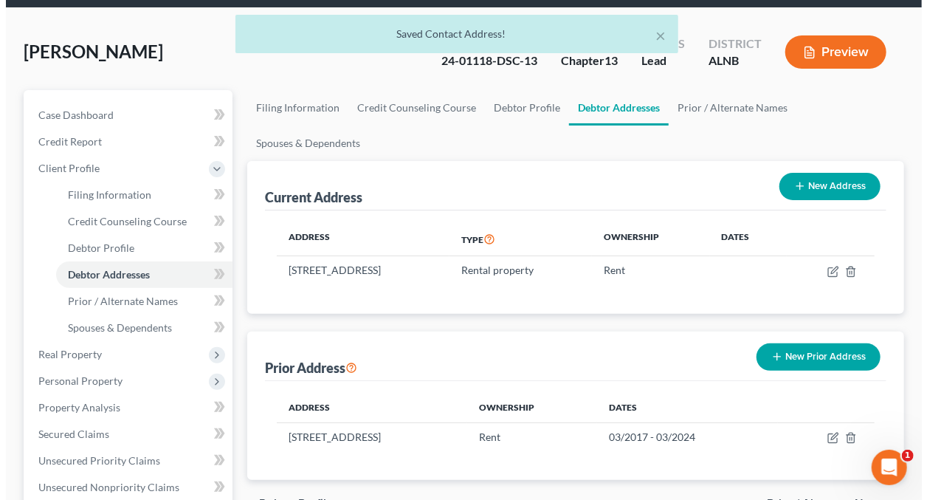
scroll to position [39, 0]
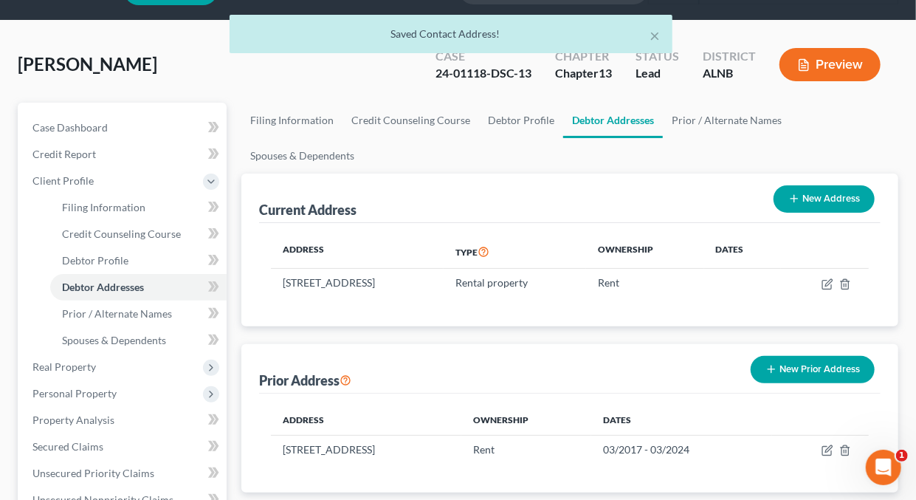
click at [834, 59] on div "× Saved Contact Address!" at bounding box center [451, 38] width 916 height 46
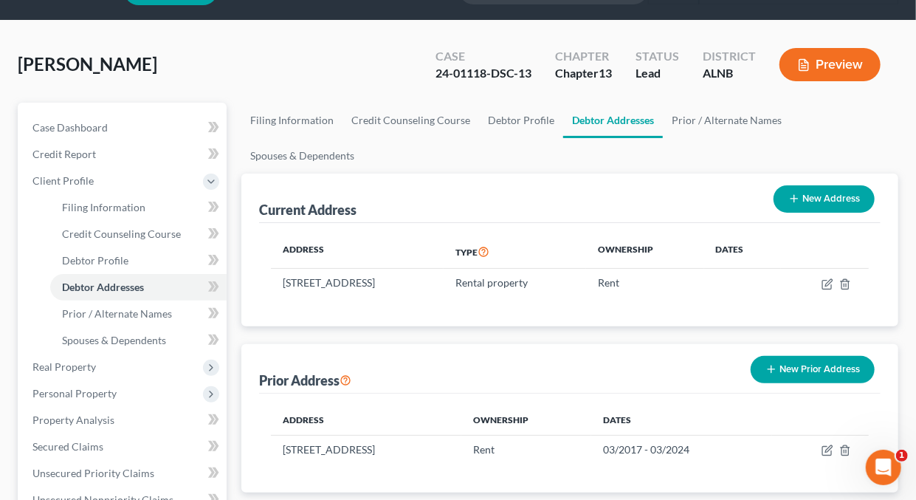
click at [847, 61] on button "Preview" at bounding box center [829, 64] width 101 height 33
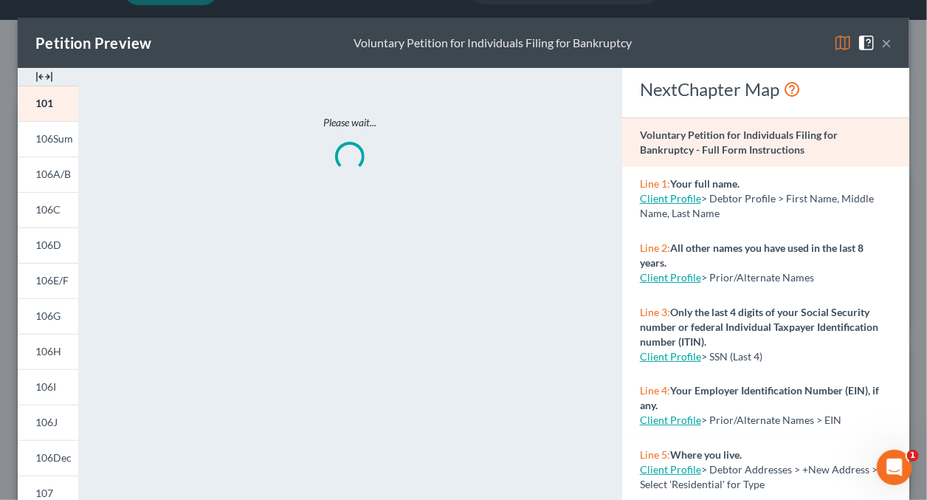
click at [834, 42] on img at bounding box center [843, 43] width 18 height 18
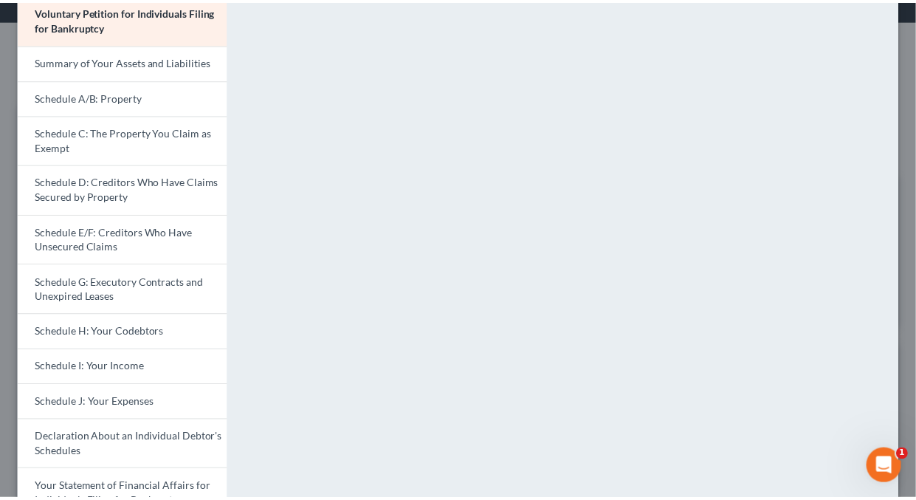
scroll to position [0, 0]
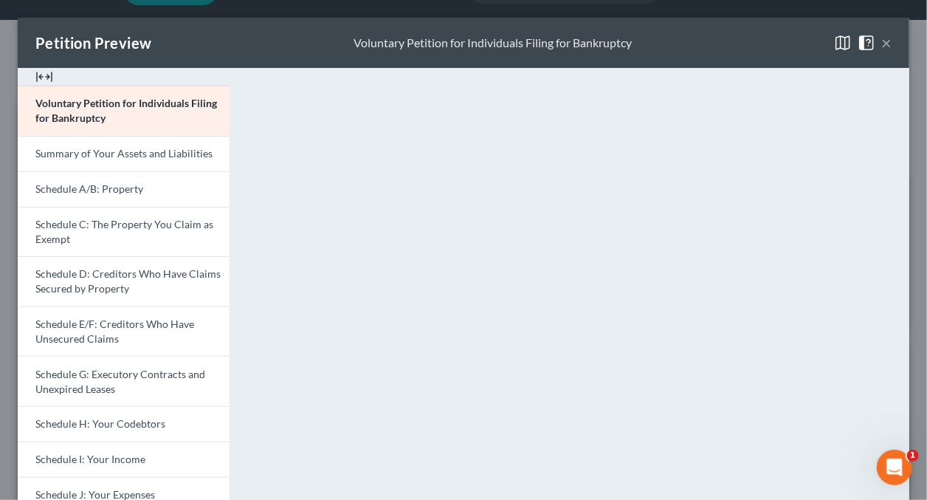
click at [881, 47] on button "×" at bounding box center [886, 43] width 10 height 18
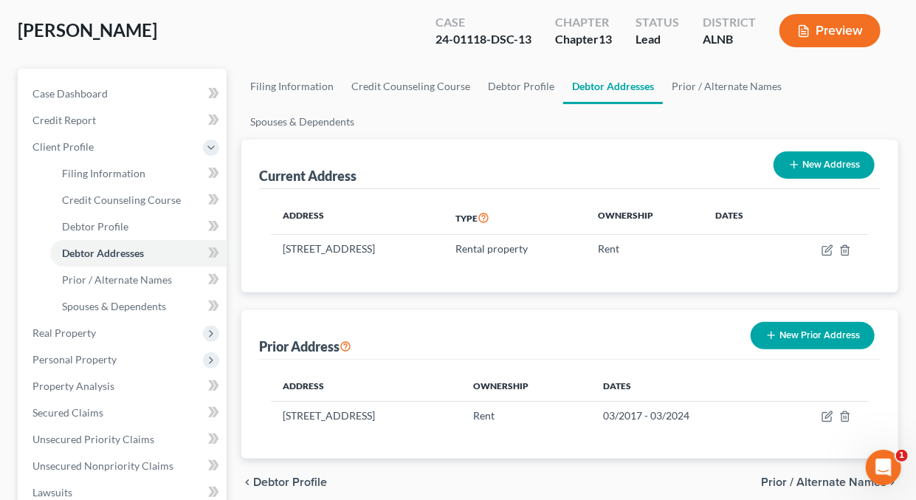
scroll to position [74, 0]
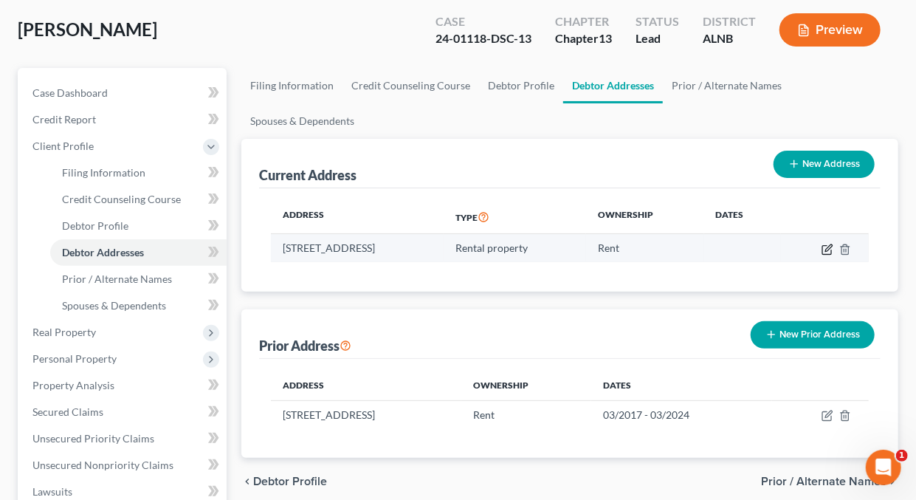
click at [828, 246] on icon "button" at bounding box center [828, 250] width 12 height 12
select select "0"
select select "36"
select select "2"
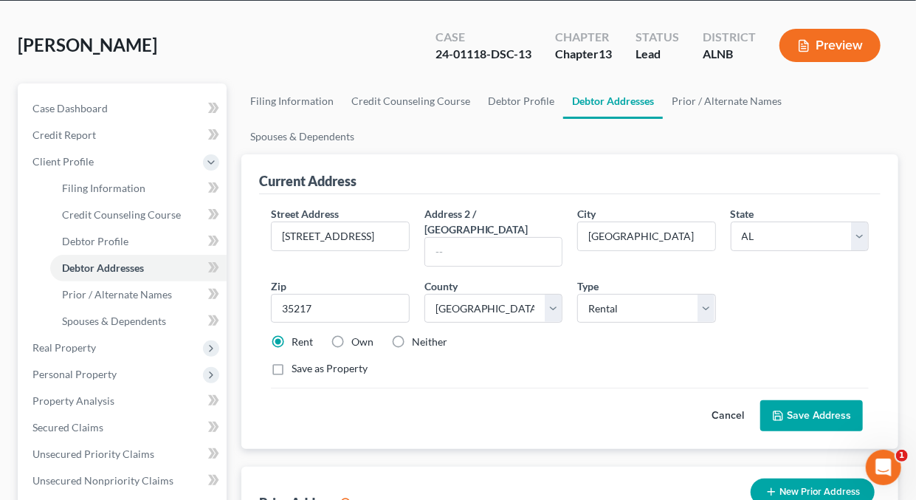
scroll to position [0, 0]
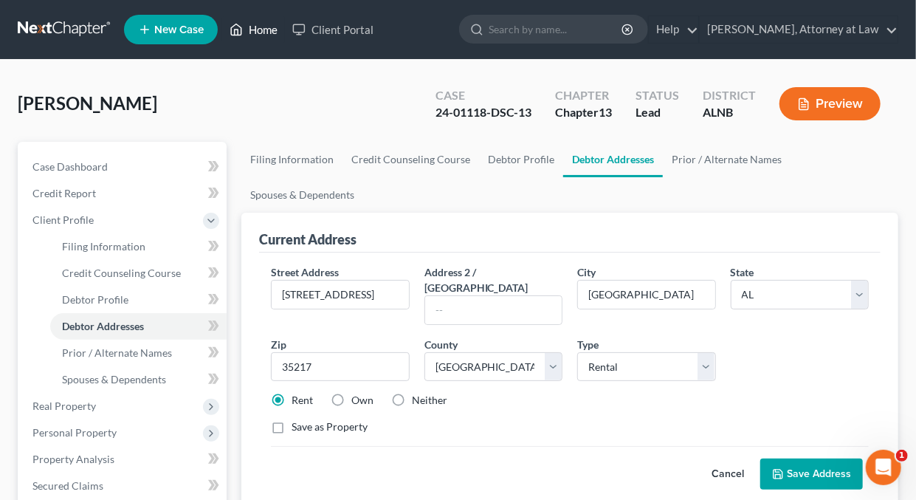
click at [258, 32] on link "Home" at bounding box center [253, 29] width 63 height 27
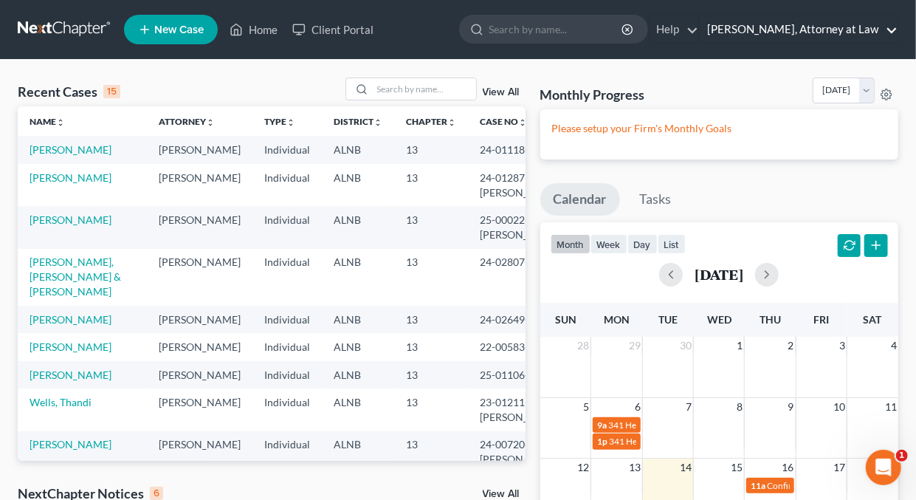
click at [894, 31] on link "Daisy M. Holder, Attorney at Law" at bounding box center [799, 29] width 198 height 27
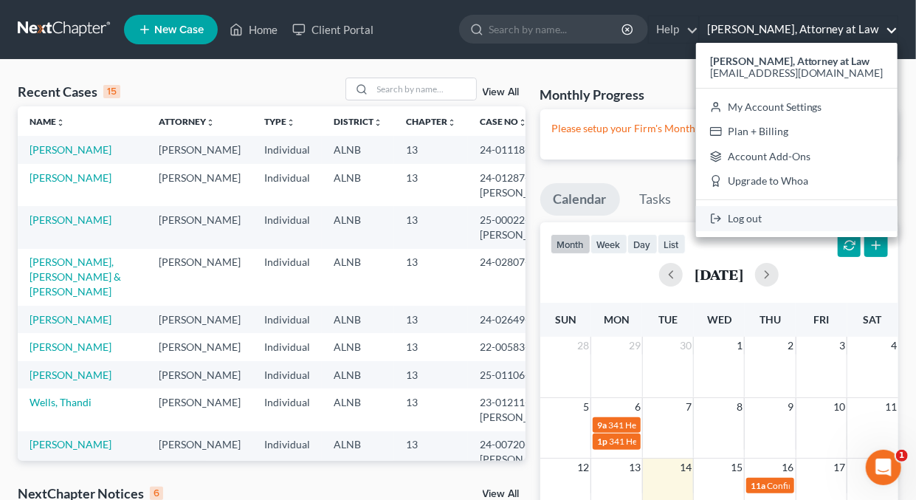
click at [776, 217] on link "Log out" at bounding box center [797, 218] width 202 height 25
